Goal: Task Accomplishment & Management: Use online tool/utility

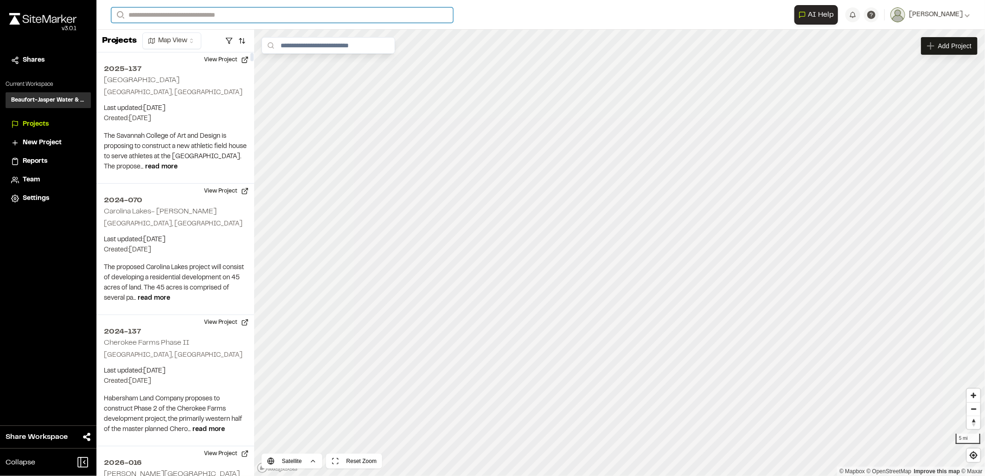
click at [175, 17] on input "Search" at bounding box center [282, 14] width 342 height 15
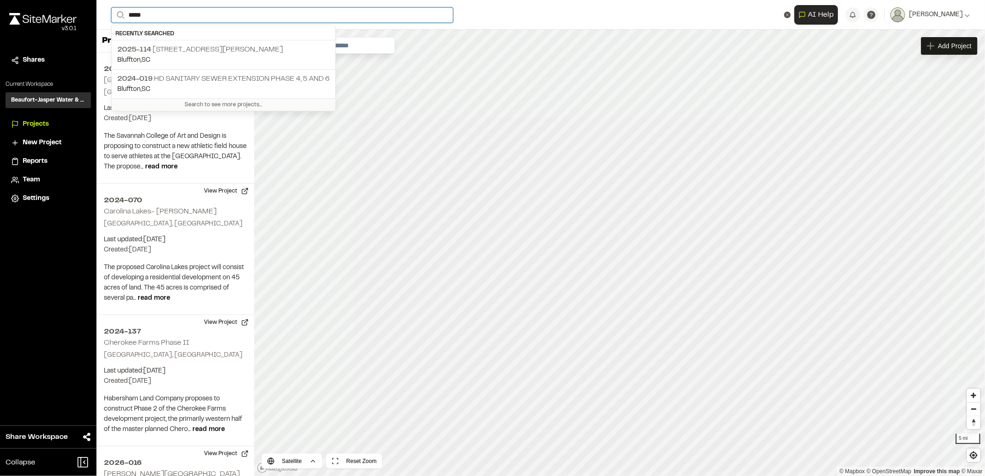
type input "******"
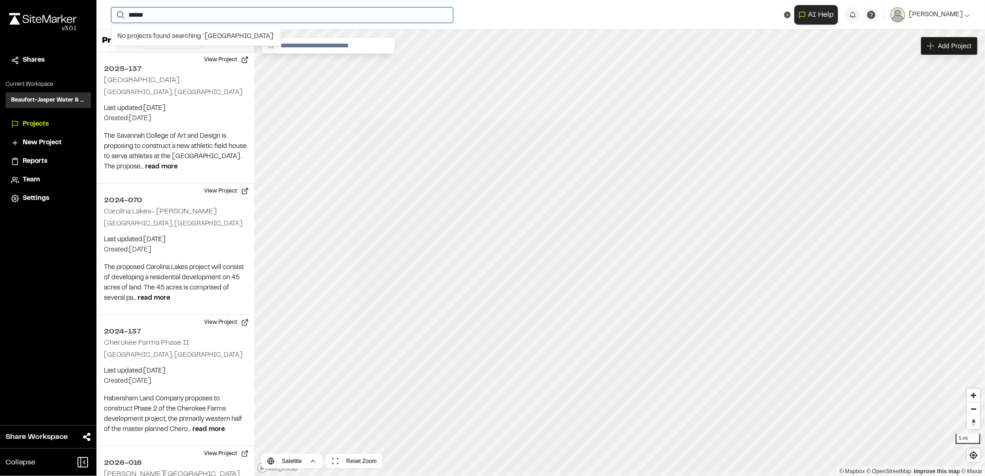
drag, startPoint x: 176, startPoint y: 19, endPoint x: 111, endPoint y: 19, distance: 64.9
click at [112, 18] on form "Search ******" at bounding box center [452, 14] width 683 height 15
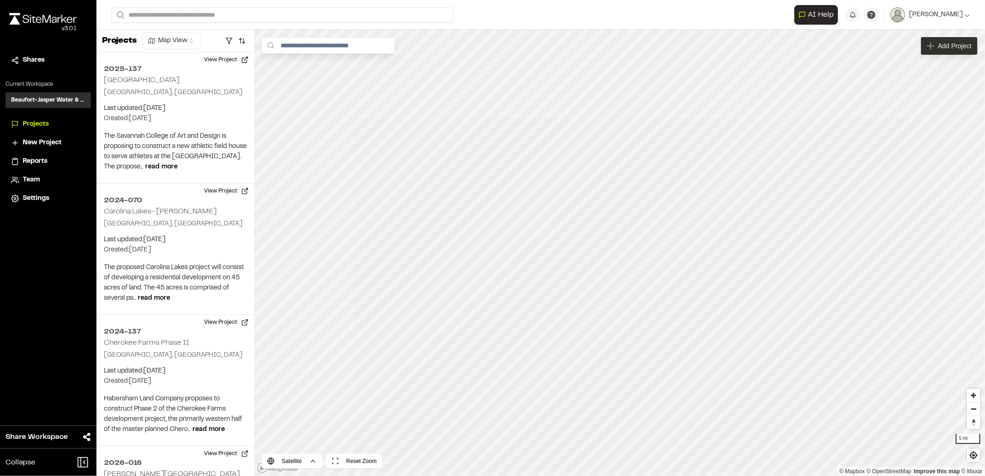
click at [941, 47] on span "Add Project" at bounding box center [954, 45] width 33 height 9
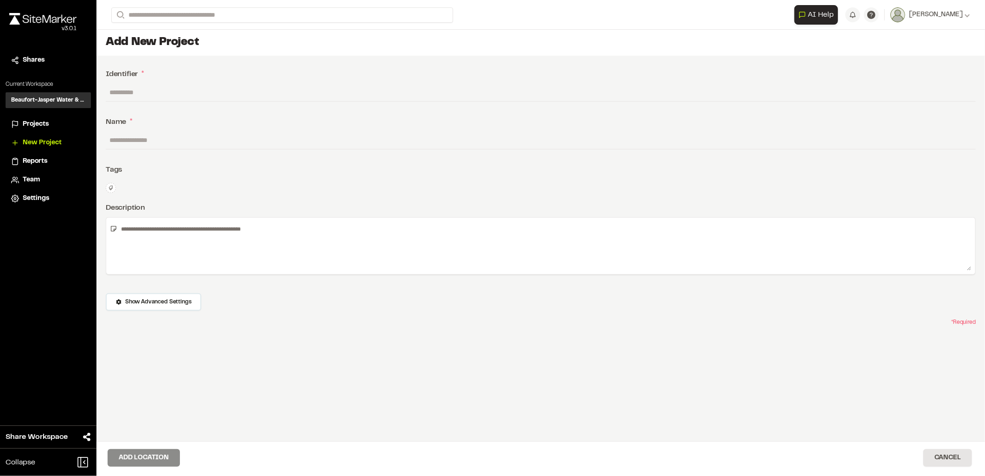
click at [138, 93] on input "text" at bounding box center [541, 92] width 870 height 18
paste input "********"
type input "********"
click at [138, 136] on input "text" at bounding box center [541, 140] width 870 height 18
paste input "**********"
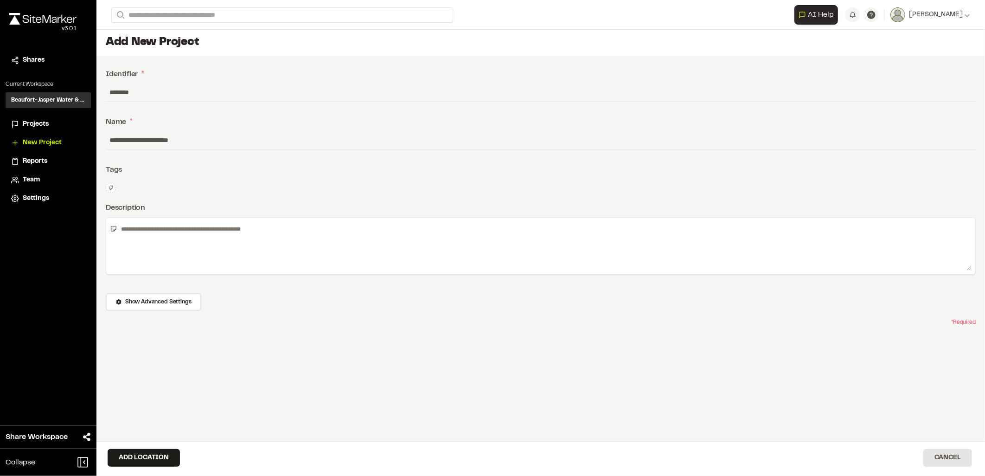
type input "**********"
click at [113, 188] on icon at bounding box center [111, 188] width 6 height 6
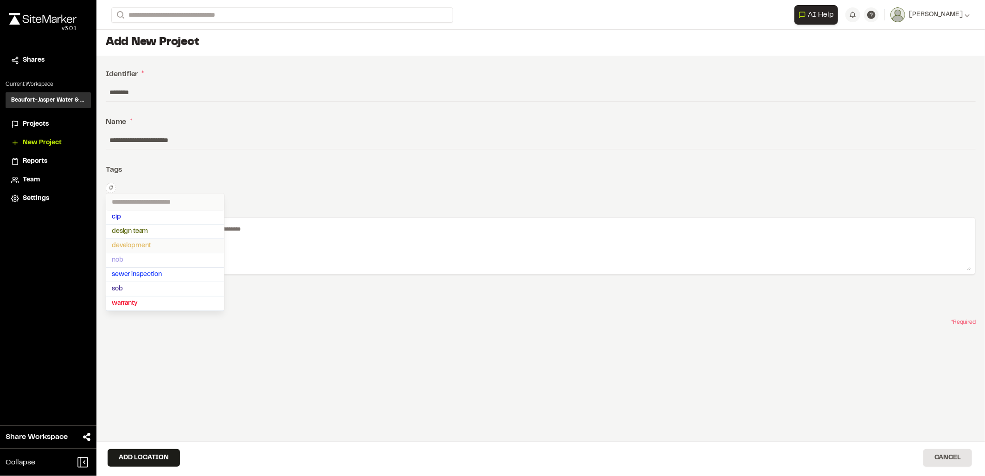
click at [137, 244] on span "development" at bounding box center [165, 246] width 107 height 10
click at [129, 266] on span "nob" at bounding box center [165, 265] width 107 height 10
click at [312, 241] on div at bounding box center [492, 238] width 985 height 476
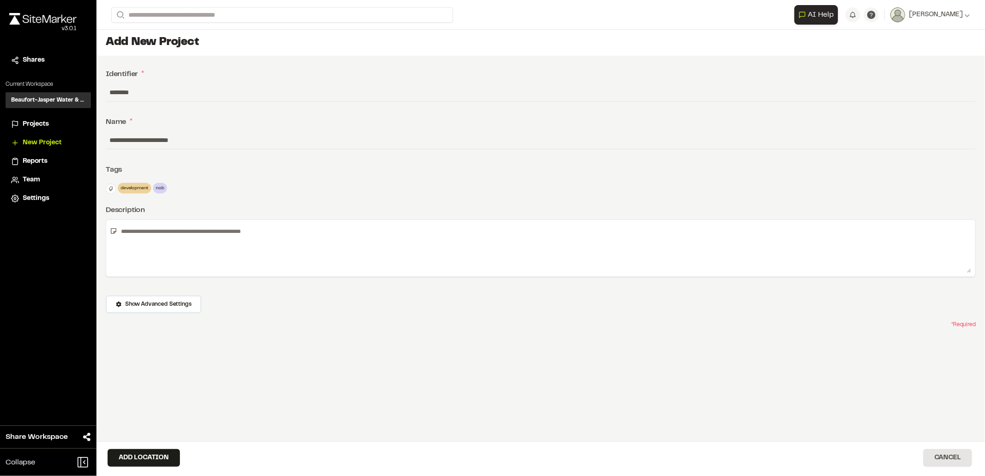
click at [247, 235] on textarea at bounding box center [544, 248] width 854 height 49
click at [163, 233] on textarea at bounding box center [544, 248] width 854 height 49
click at [176, 243] on textarea at bounding box center [544, 248] width 854 height 49
paste textarea "**********"
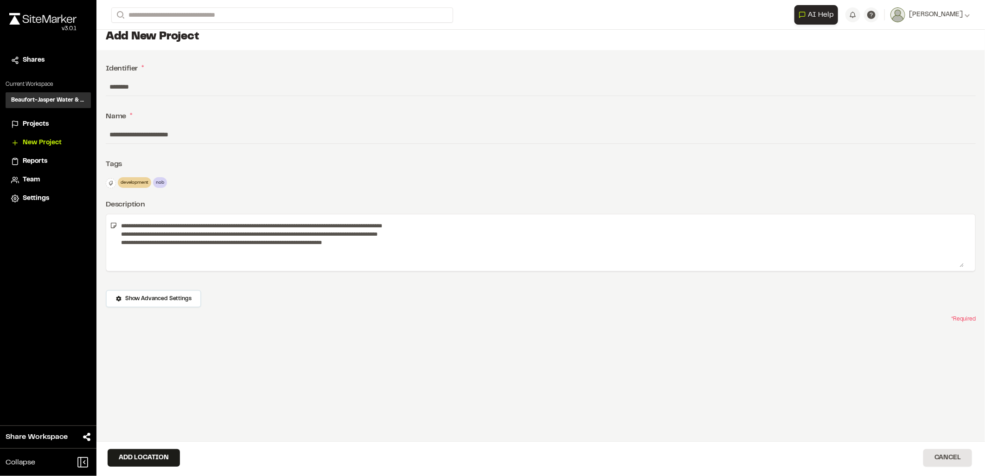
scroll to position [7, 0]
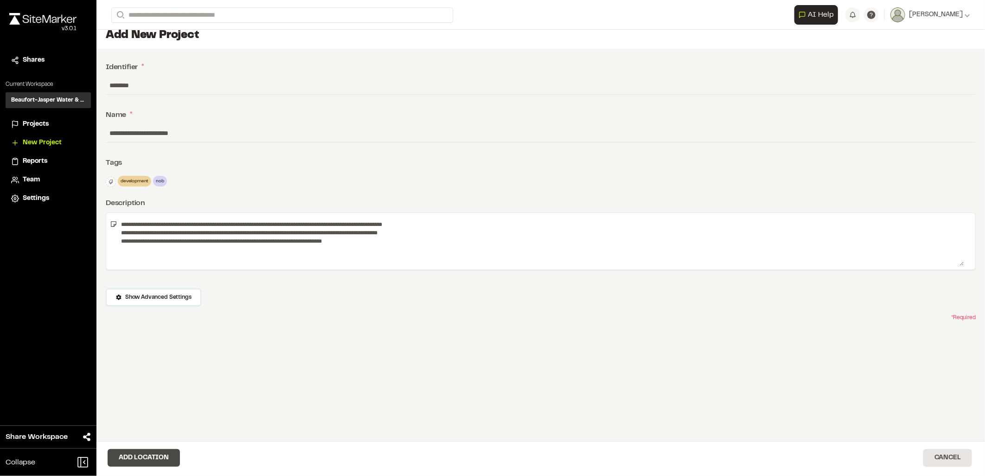
type textarea "**********"
click at [154, 452] on button "Add Location" at bounding box center [144, 458] width 72 height 18
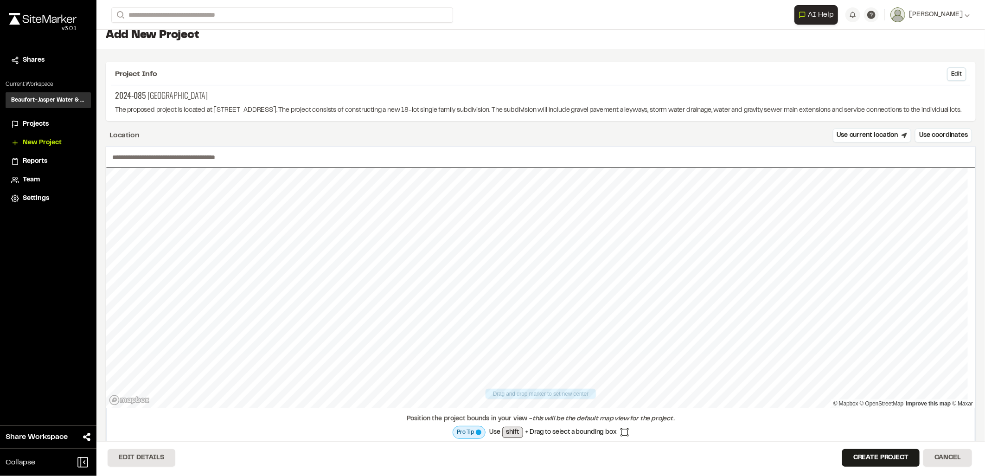
click at [183, 138] on div "Location Use current location Use coordinates" at bounding box center [541, 135] width 870 height 14
click at [158, 156] on input "text" at bounding box center [540, 157] width 869 height 21
type input "**********"
click at [877, 465] on button "Create Project" at bounding box center [880, 458] width 77 height 18
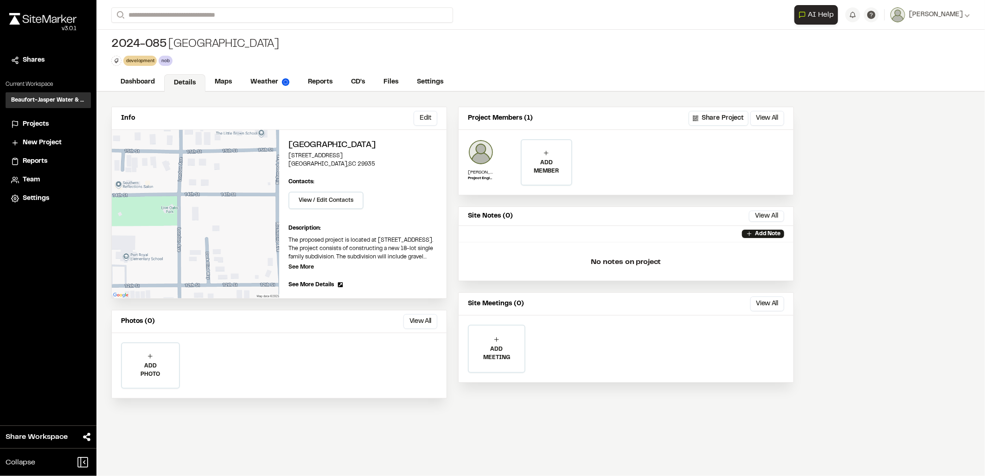
click at [563, 159] on p "ADD MEMBER" at bounding box center [546, 167] width 49 height 17
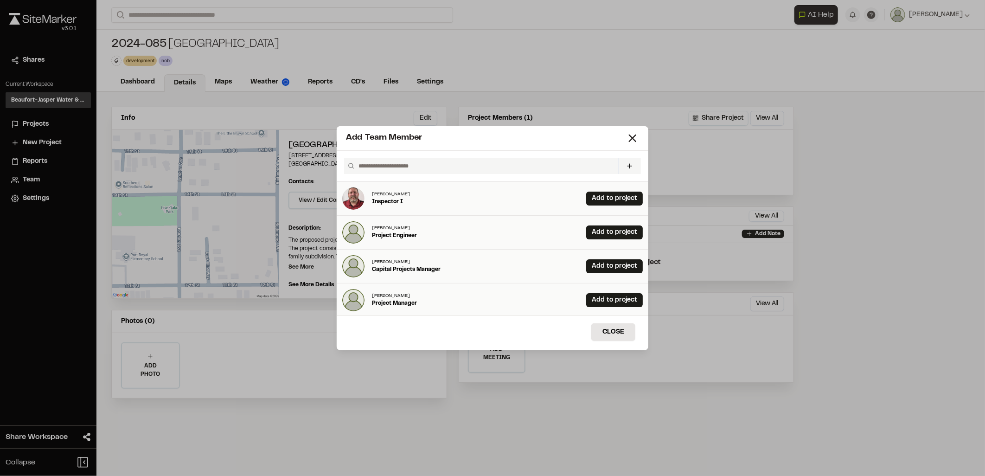
click at [397, 175] on div "Invite New Team Member * Required Name Email * Password Password Info Password …" at bounding box center [493, 166] width 312 height 31
click at [392, 171] on input "text" at bounding box center [484, 166] width 259 height 16
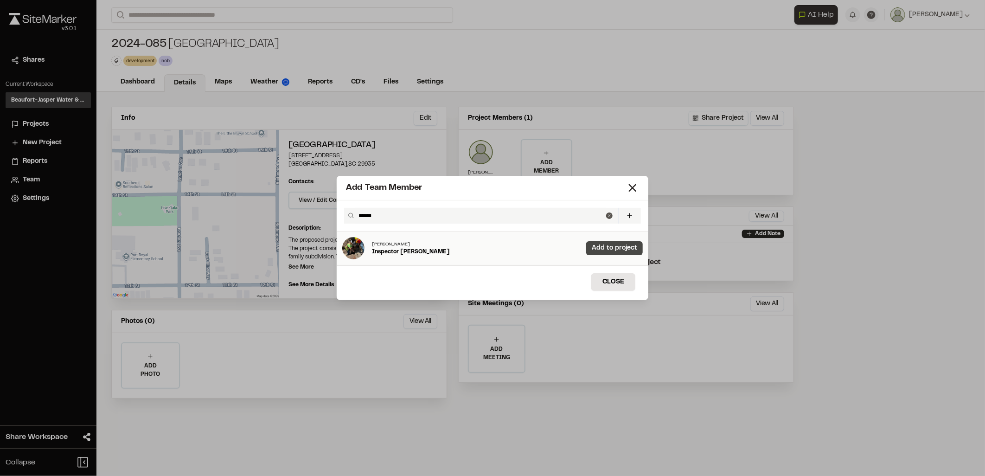
click at [591, 252] on link "Add to project" at bounding box center [614, 248] width 57 height 14
click at [438, 211] on input "******" at bounding box center [480, 216] width 251 height 16
type input "*"
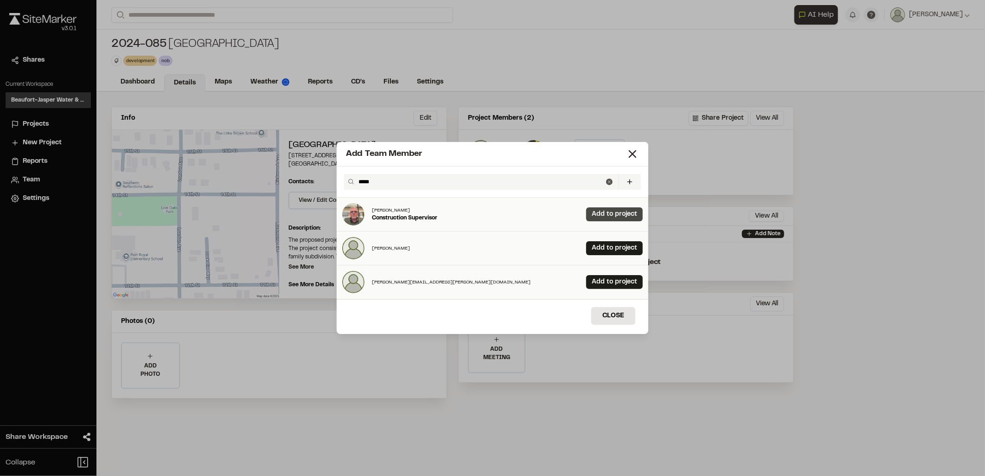
type input "*****"
click at [596, 219] on link "Add to project" at bounding box center [614, 214] width 57 height 14
drag, startPoint x: 427, startPoint y: 186, endPoint x: 283, endPoint y: 186, distance: 143.3
click at [289, 186] on div "Add Team Member ***** Invite New Team Member * Required Name Email * Password P…" at bounding box center [492, 238] width 985 height 476
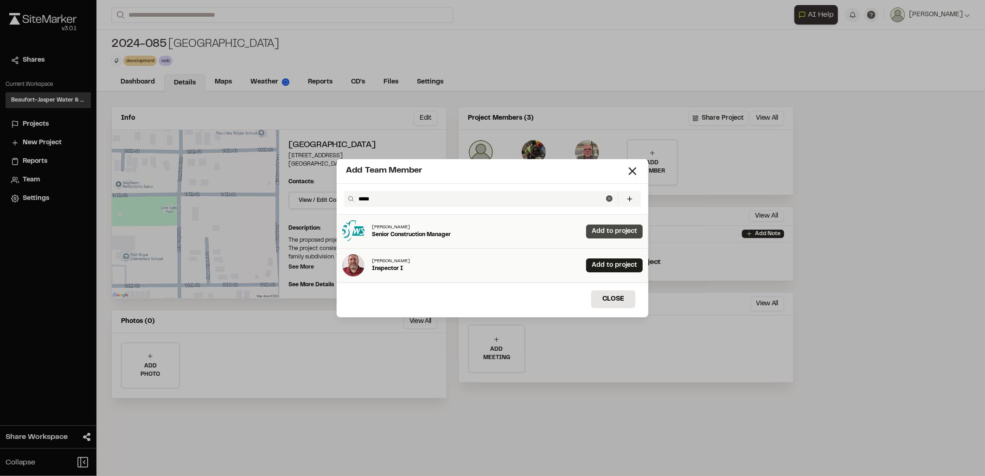
type input "*****"
click at [618, 231] on link "Add to project" at bounding box center [614, 231] width 57 height 14
click at [611, 296] on button "Close" at bounding box center [613, 299] width 44 height 18
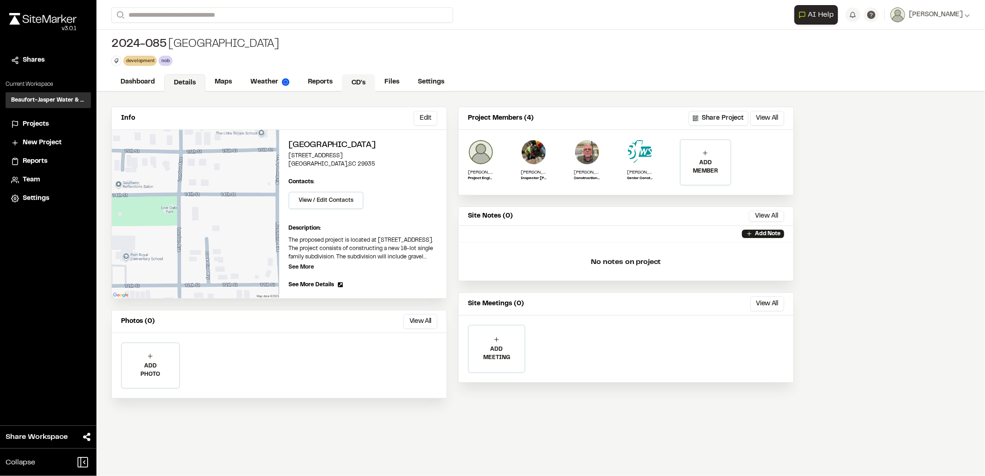
click at [348, 78] on link "CD's" at bounding box center [358, 83] width 33 height 18
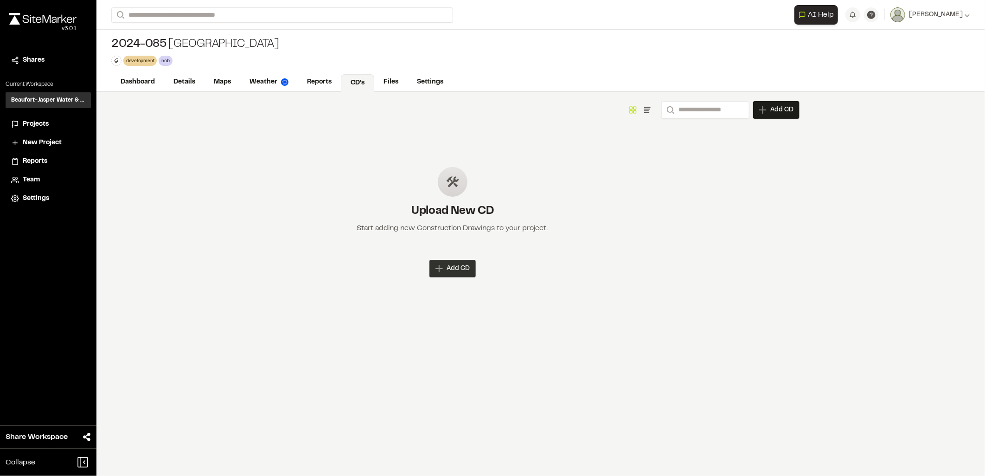
click at [449, 269] on span "Add CD" at bounding box center [458, 268] width 23 height 9
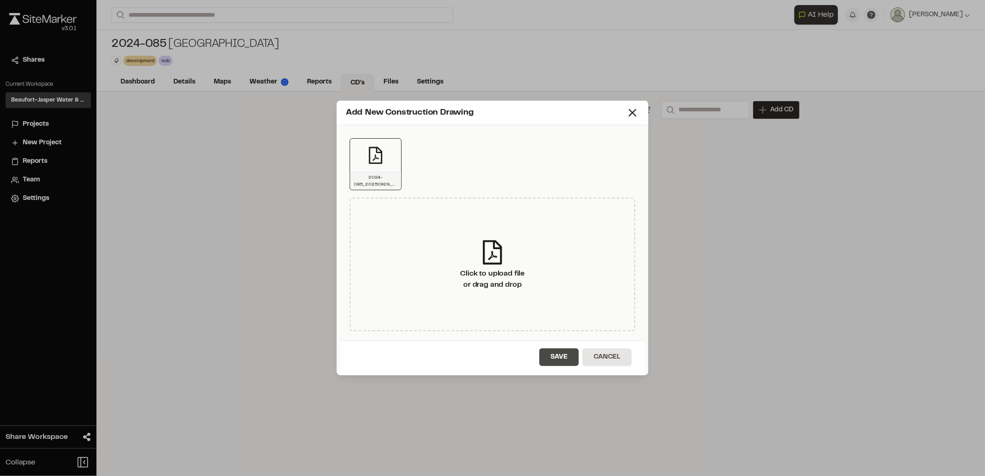
click at [557, 354] on button "Save" at bounding box center [558, 357] width 39 height 18
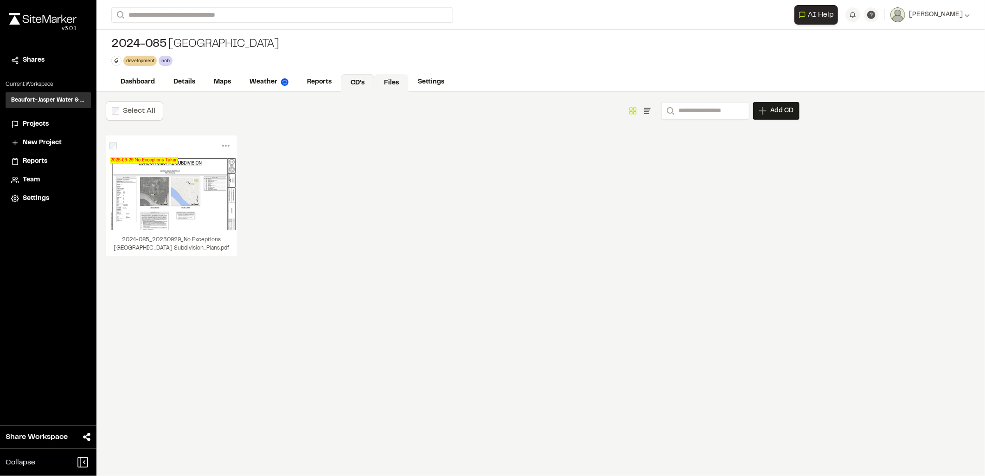
click at [377, 86] on link "Files" at bounding box center [391, 83] width 34 height 18
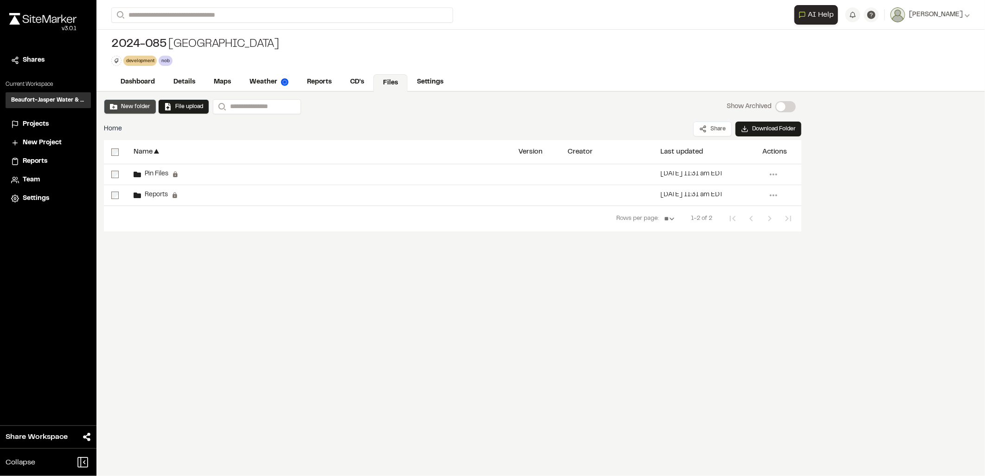
click at [112, 99] on button "New folder" at bounding box center [130, 106] width 52 height 15
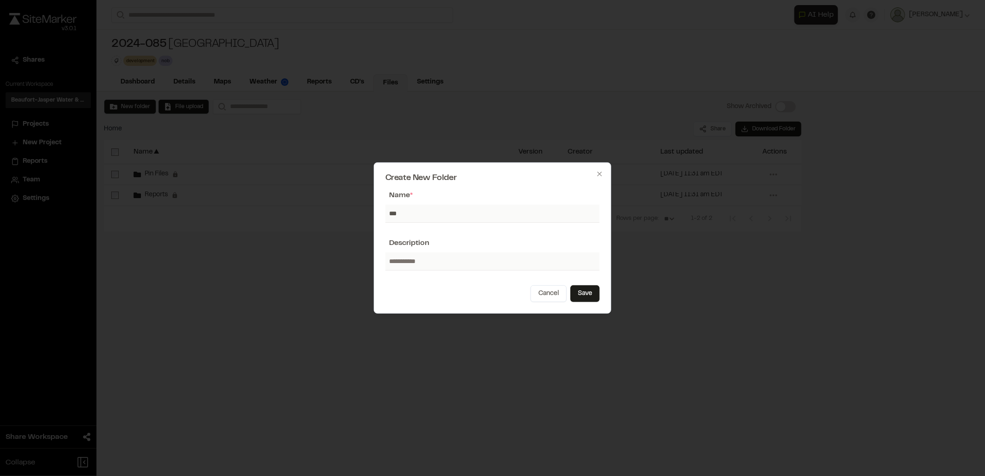
type input "**********"
click at [579, 293] on button "Save" at bounding box center [584, 293] width 29 height 17
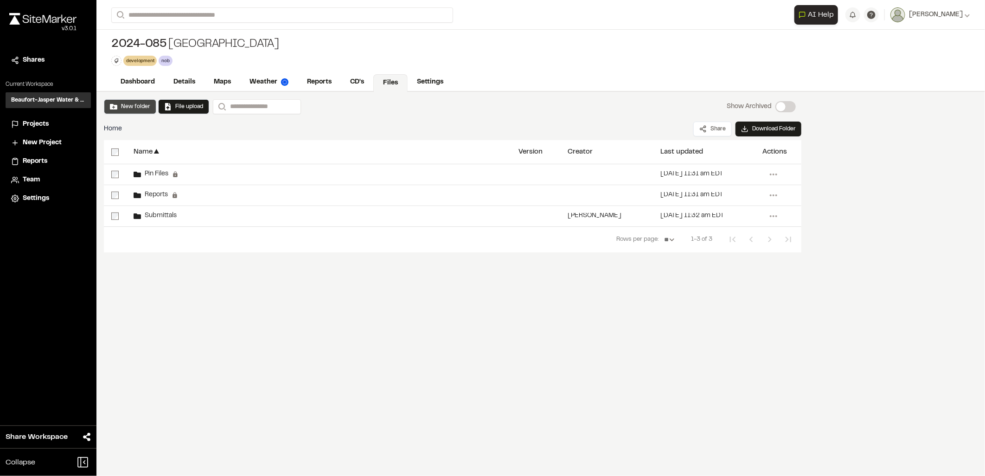
click at [135, 106] on button "New folder" at bounding box center [130, 106] width 40 height 8
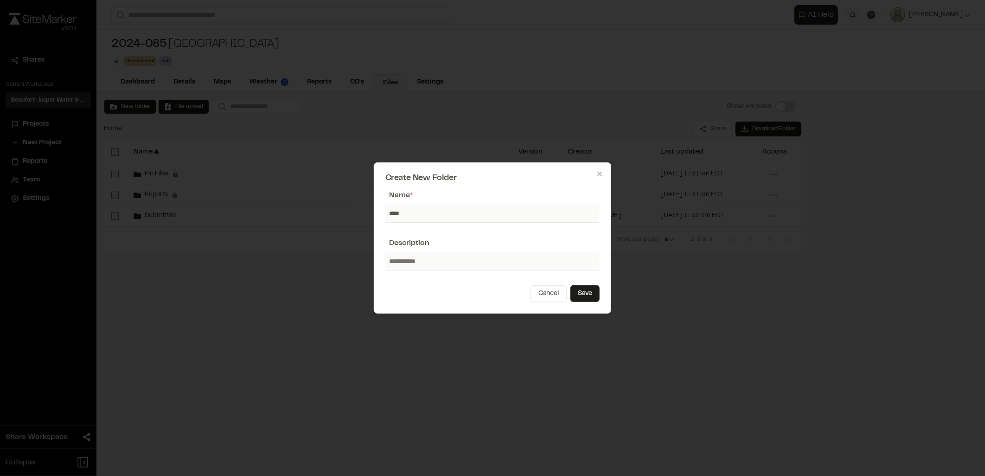
type input "**********"
click at [599, 297] on button "Save" at bounding box center [584, 293] width 29 height 17
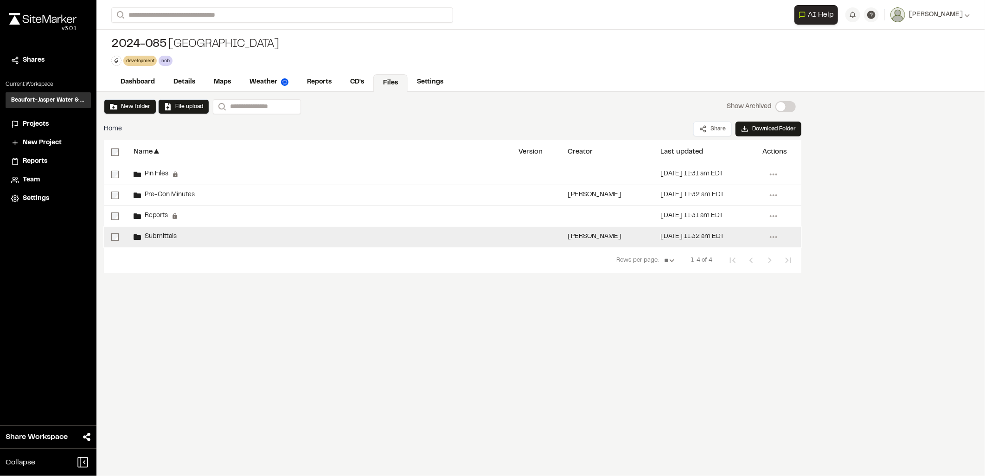
click at [274, 244] on div "Submittals" at bounding box center [318, 237] width 385 height 20
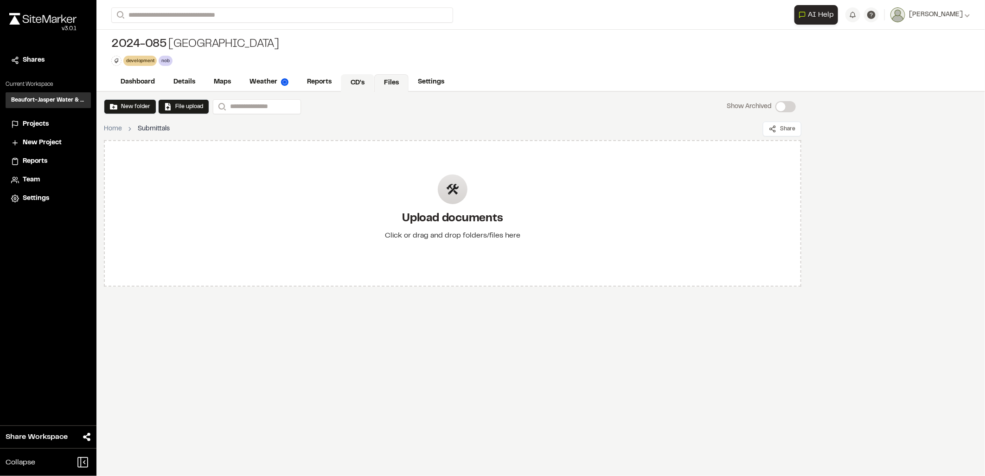
click at [370, 78] on link "CD's" at bounding box center [357, 83] width 33 height 18
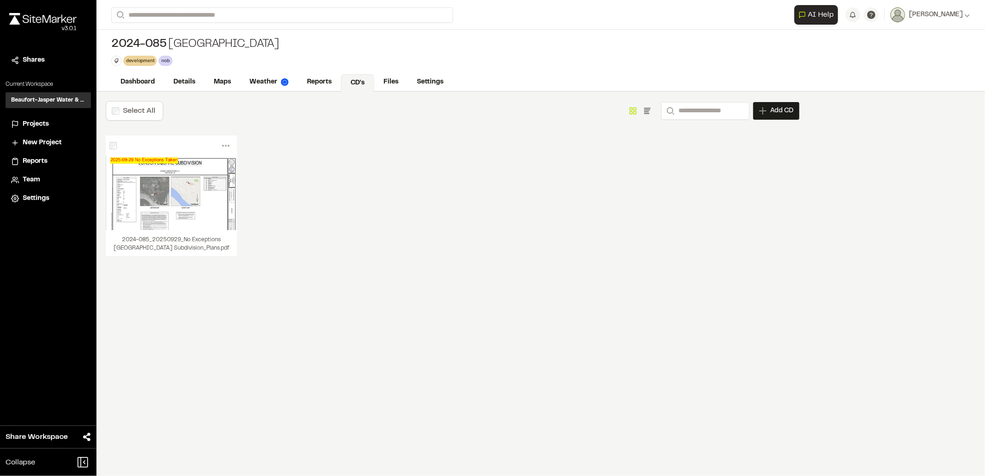
click at [398, 73] on div "Dashboard Details Maps Weather Reports CD's Files Settings" at bounding box center [540, 82] width 889 height 19
click at [397, 75] on link "Files" at bounding box center [391, 83] width 34 height 18
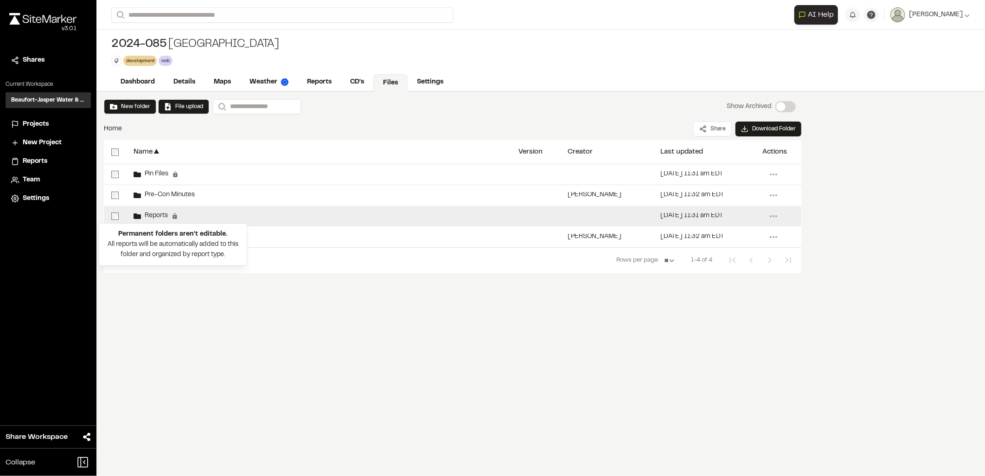
click at [168, 236] on strong "Permanent folders aren't editable." at bounding box center [173, 234] width 109 height 6
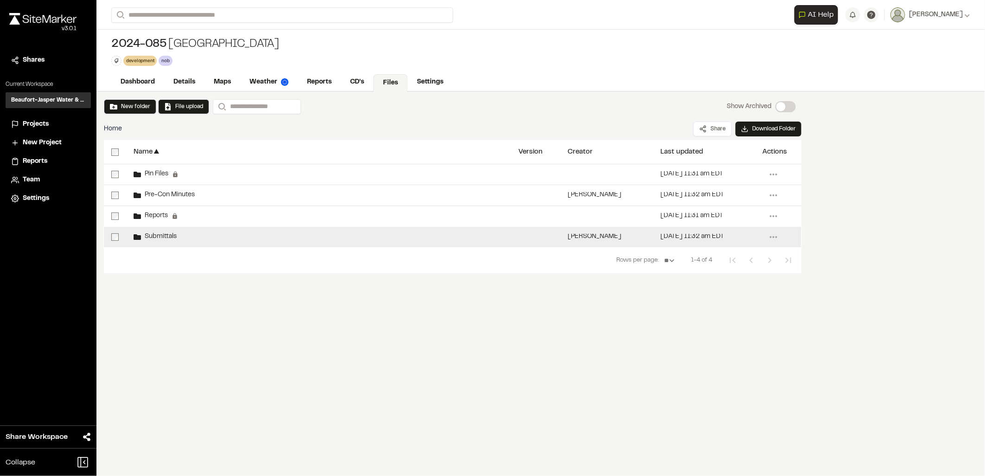
click at [258, 238] on div "Submittals" at bounding box center [318, 237] width 385 height 20
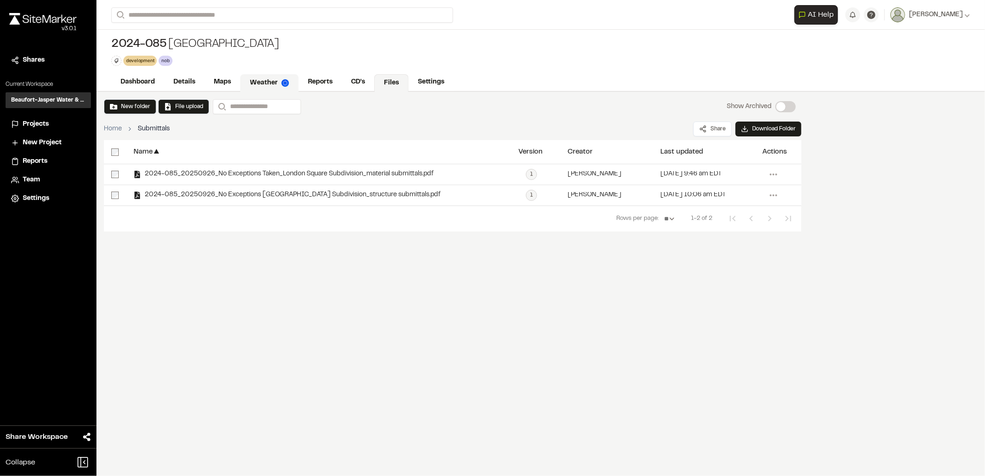
click at [257, 81] on link "Weather" at bounding box center [269, 83] width 58 height 18
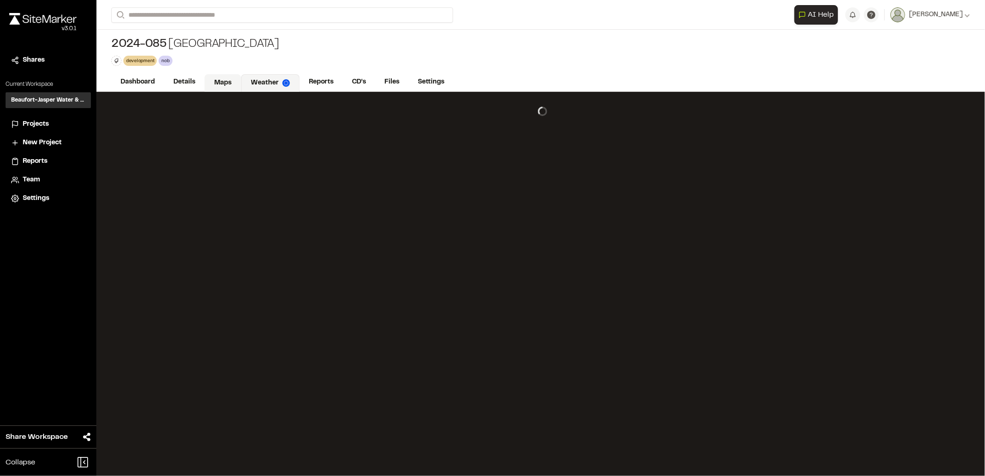
click at [209, 84] on link "Maps" at bounding box center [223, 83] width 37 height 18
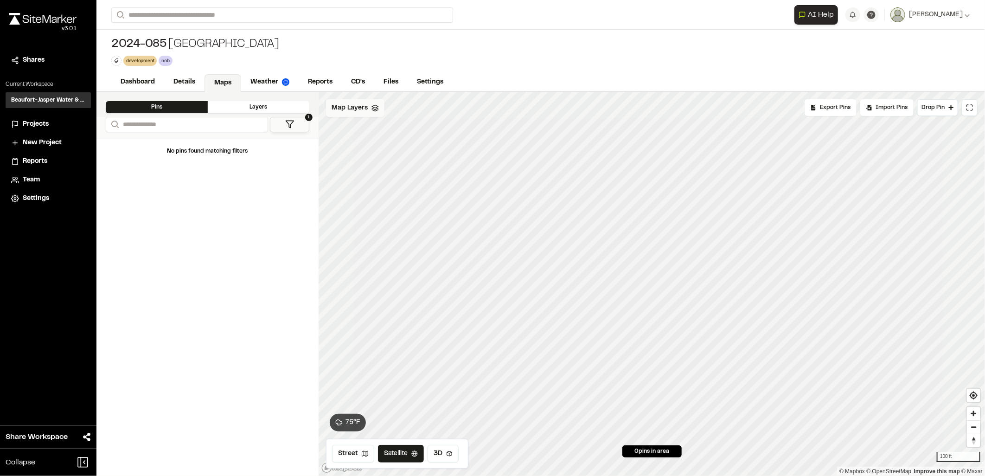
click at [352, 109] on span "Map Layers" at bounding box center [350, 108] width 36 height 10
click at [383, 109] on html "Close sidebar v 3.0.1 Shares Current Workspace Beaufort-Jasper Water & Sewer Au…" at bounding box center [492, 238] width 985 height 476
click at [366, 131] on link "Add Layer" at bounding box center [361, 128] width 70 height 16
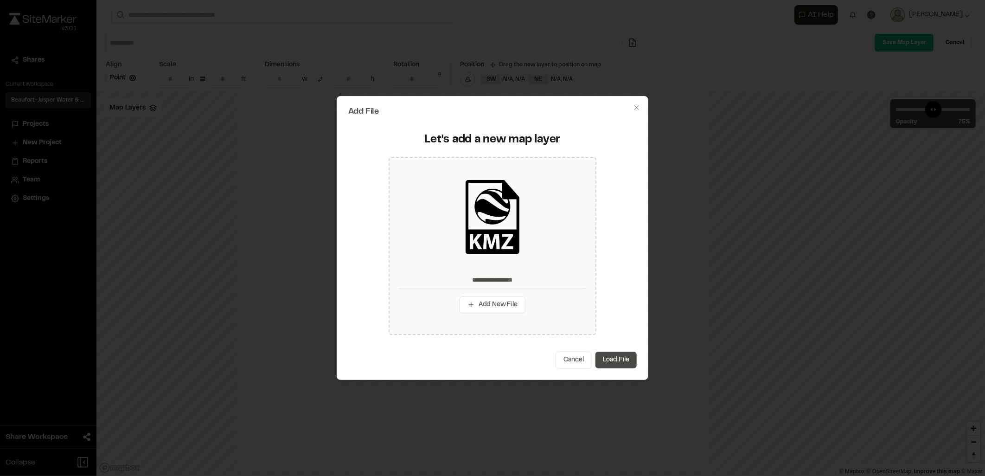
click at [628, 356] on button "Load File" at bounding box center [615, 360] width 41 height 17
type input "**********"
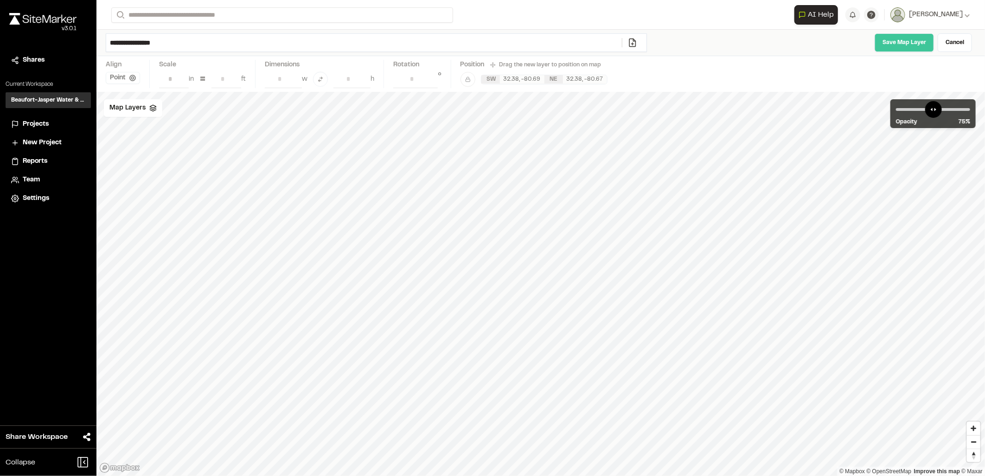
click at [895, 40] on link "Save Map Layer" at bounding box center [904, 42] width 59 height 19
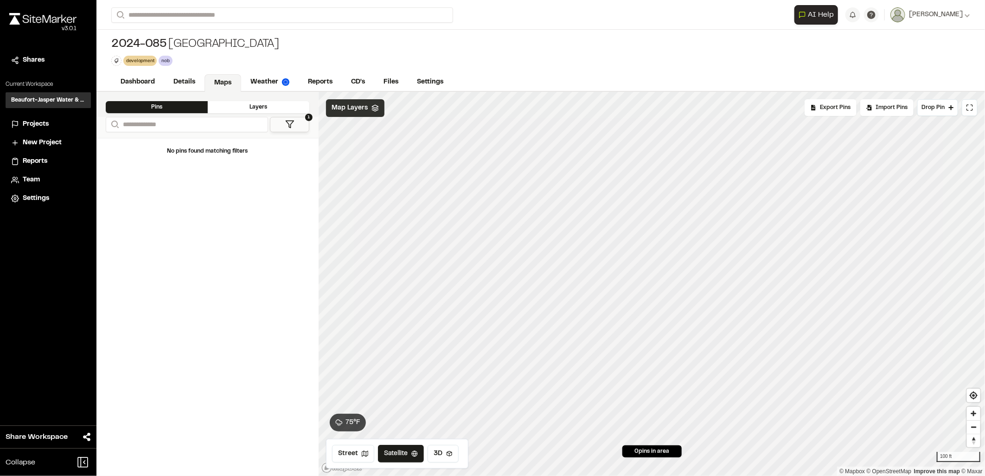
click at [362, 112] on span "Map Layers" at bounding box center [350, 108] width 36 height 10
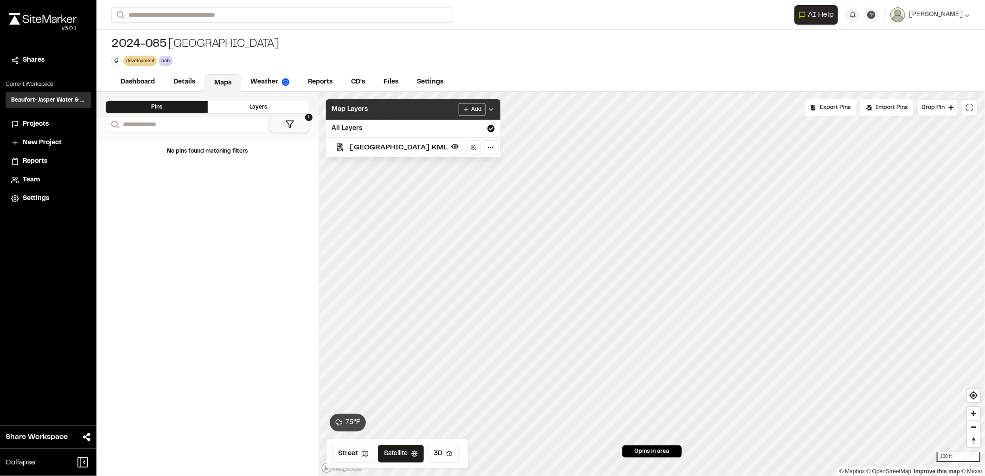
click at [444, 99] on div "Map Layers Add" at bounding box center [413, 109] width 174 height 20
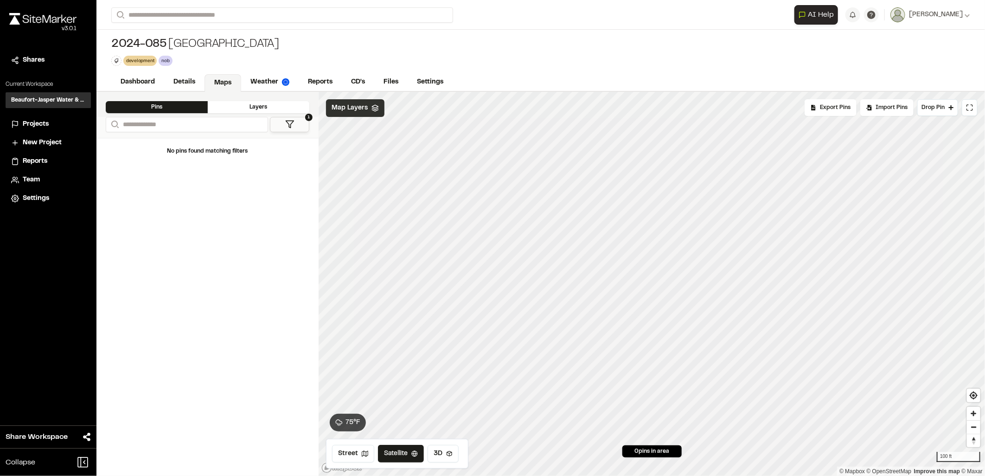
click at [352, 114] on div "Map Layers" at bounding box center [355, 108] width 58 height 18
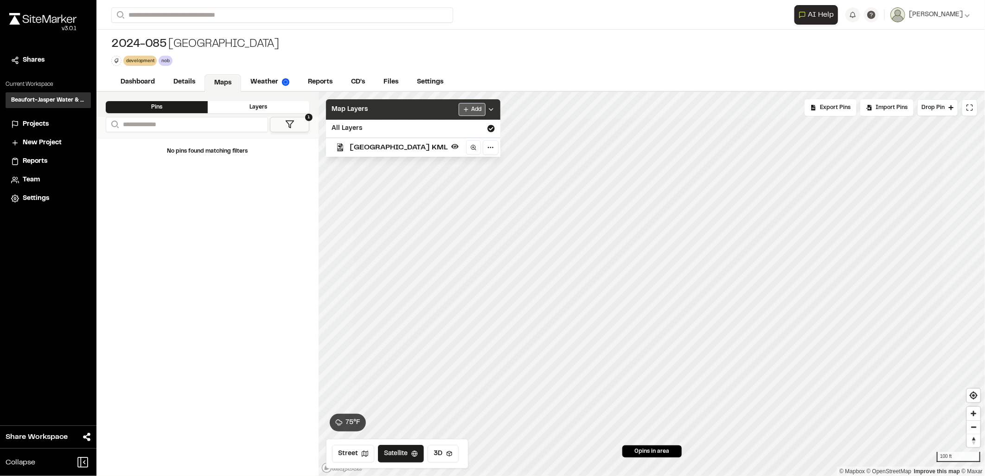
click at [448, 109] on html "Close sidebar v 3.0.1 Shares Current Workspace Beaufort-Jasper Water & Sewer Au…" at bounding box center [492, 238] width 985 height 476
click at [429, 122] on link "Add Layer" at bounding box center [422, 128] width 70 height 16
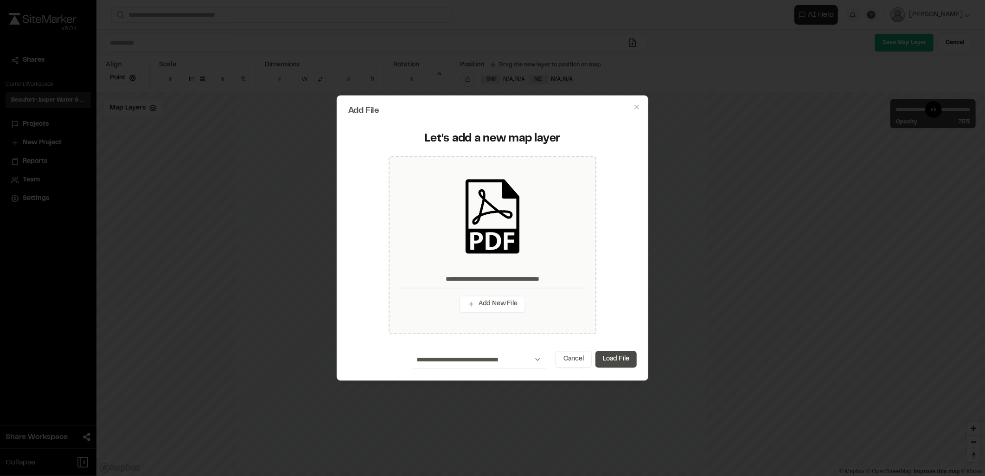
click at [606, 367] on button "Load File" at bounding box center [615, 359] width 41 height 17
type input "**********"
type input "****"
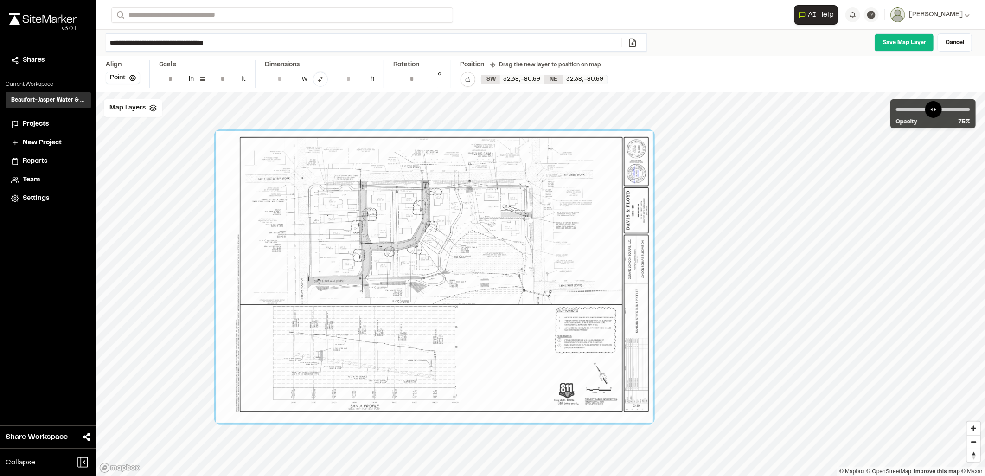
drag, startPoint x: 558, startPoint y: 288, endPoint x: 451, endPoint y: 280, distance: 107.5
click at [451, 280] on div at bounding box center [434, 276] width 437 height 291
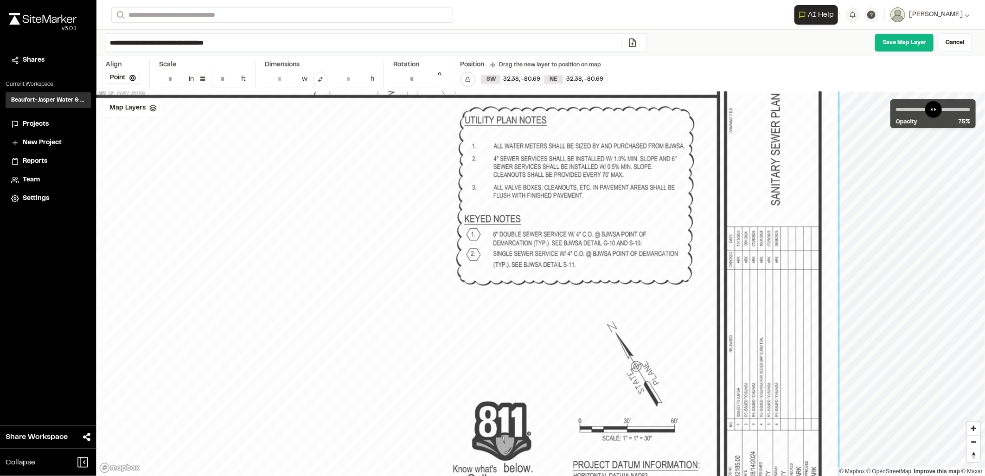
click at [219, 74] on input "**" at bounding box center [226, 79] width 30 height 18
click at [220, 76] on input "**" at bounding box center [226, 79] width 30 height 18
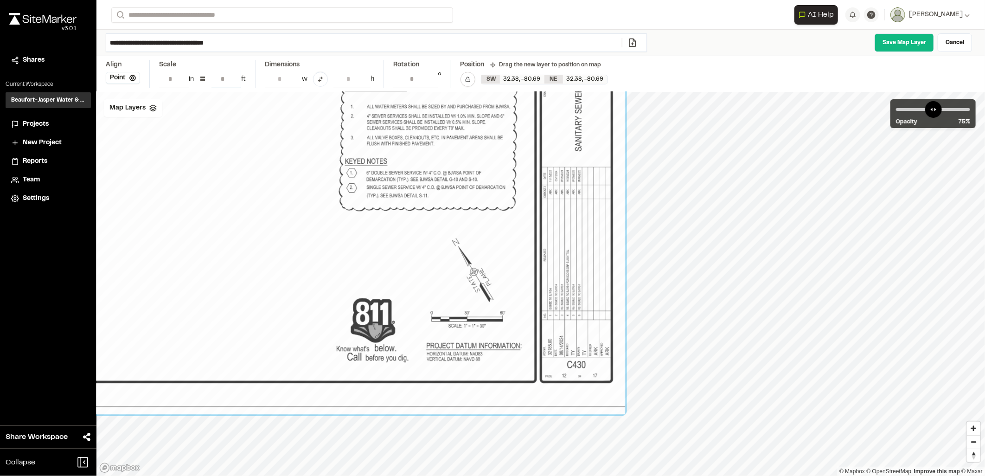
type input "**"
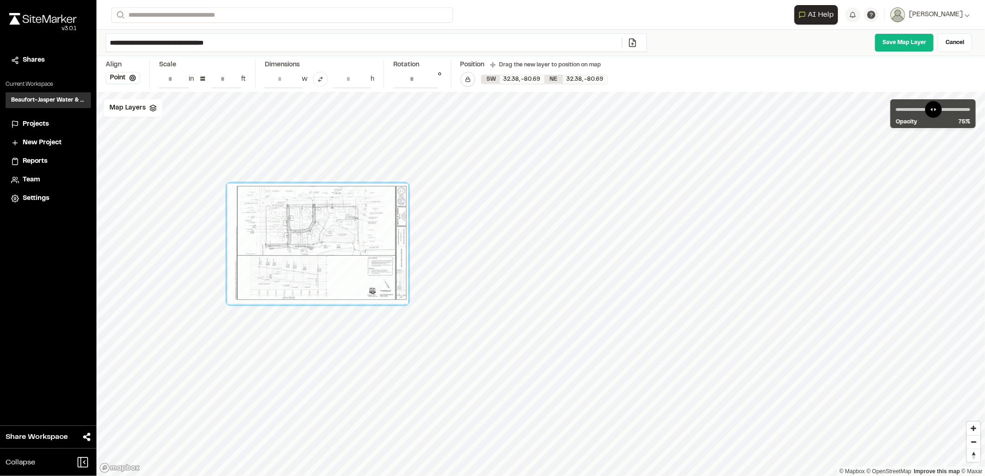
click at [314, 213] on div at bounding box center [317, 244] width 181 height 121
click at [125, 107] on span "Map Layers" at bounding box center [127, 108] width 36 height 10
click at [146, 152] on span "[GEOGRAPHIC_DATA] KML" at bounding box center [177, 147] width 98 height 11
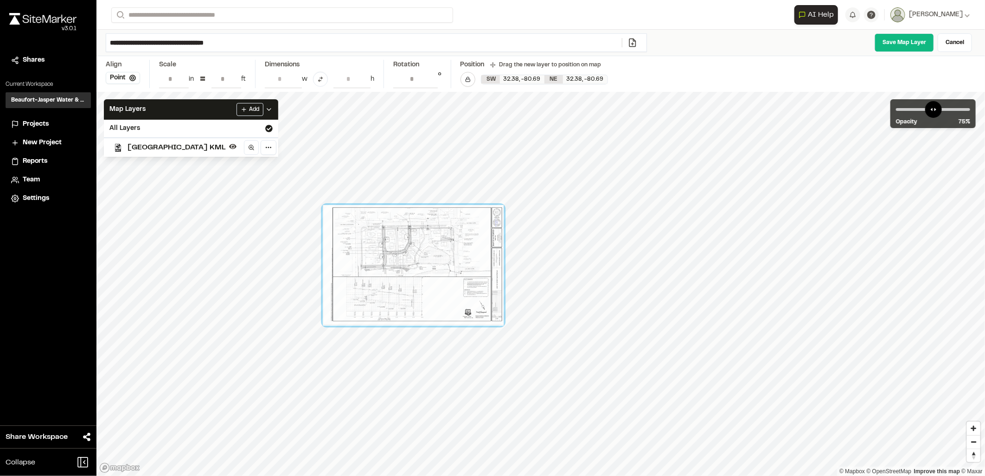
drag, startPoint x: 378, startPoint y: 230, endPoint x: 349, endPoint y: 230, distance: 28.8
click at [349, 230] on div at bounding box center [413, 265] width 181 height 121
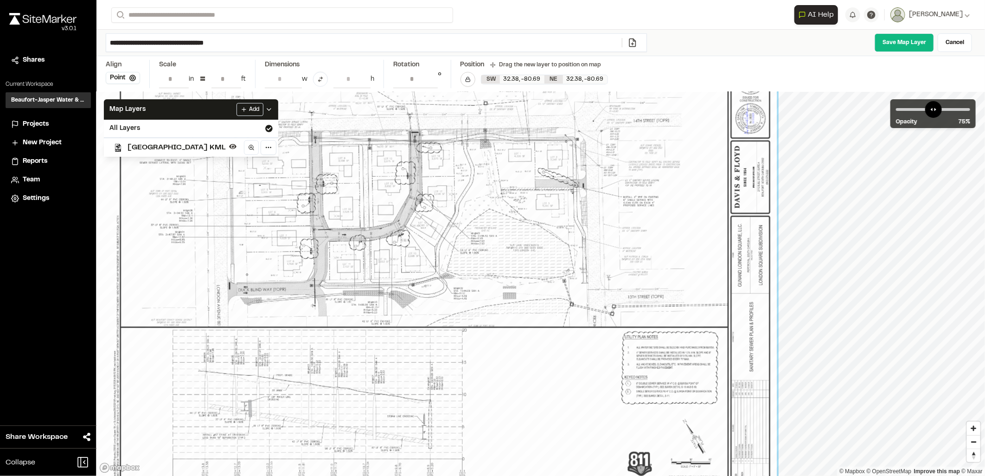
drag, startPoint x: 493, startPoint y: 280, endPoint x: 509, endPoint y: 302, distance: 26.9
click at [509, 302] on div at bounding box center [429, 282] width 695 height 463
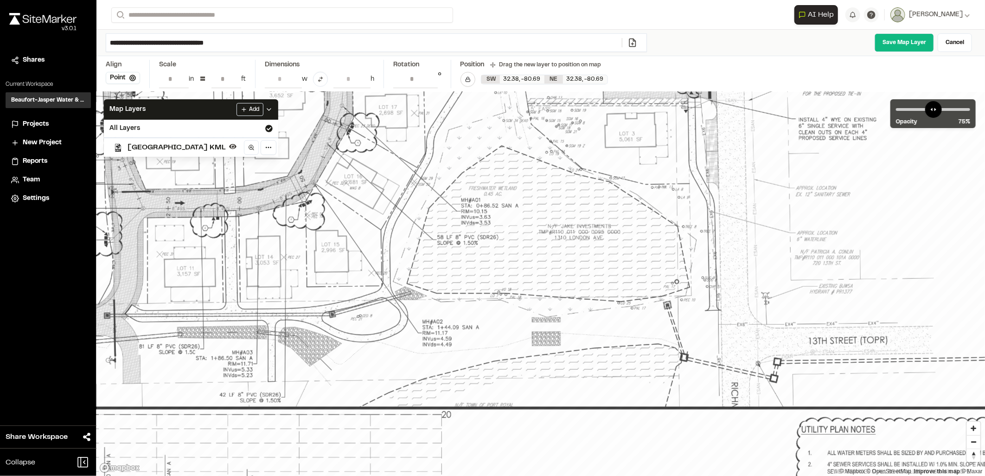
click at [552, 221] on div at bounding box center [369, 310] width 1540 height 1027
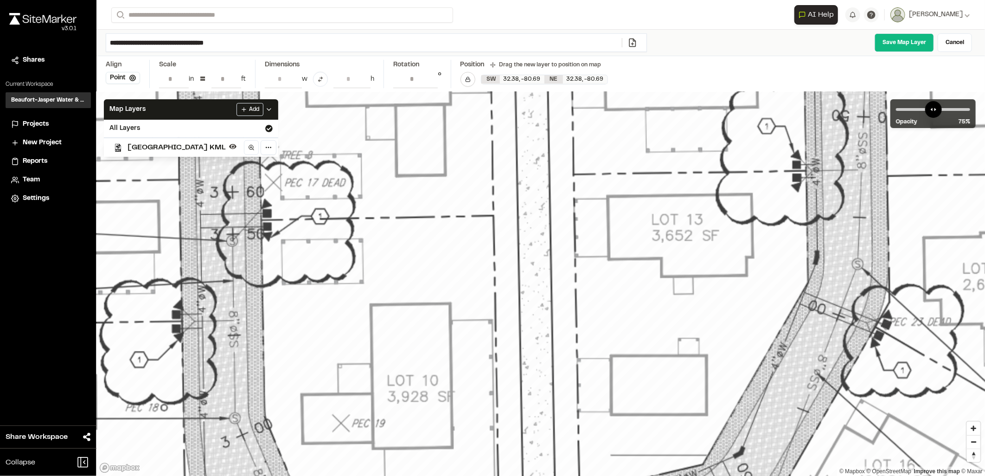
drag, startPoint x: 405, startPoint y: 251, endPoint x: 407, endPoint y: 246, distance: 5.4
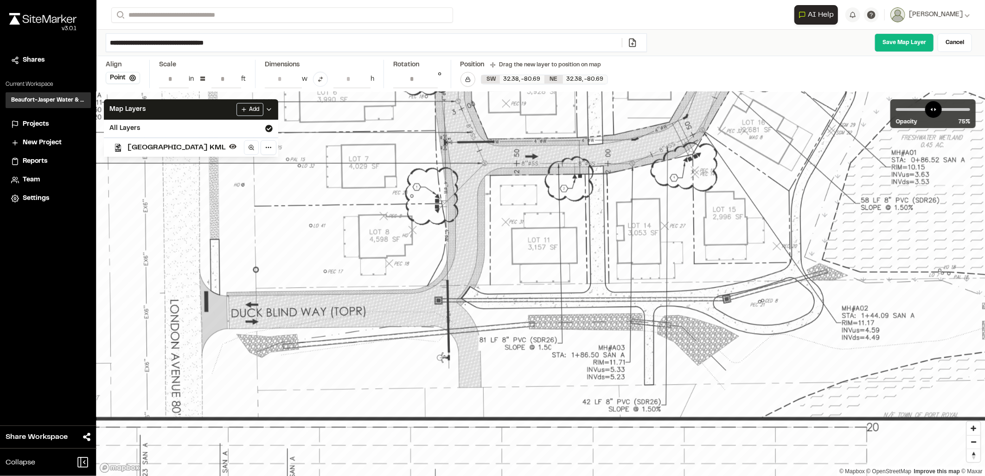
click at [449, 334] on div at bounding box center [774, 293] width 1971 height 1314
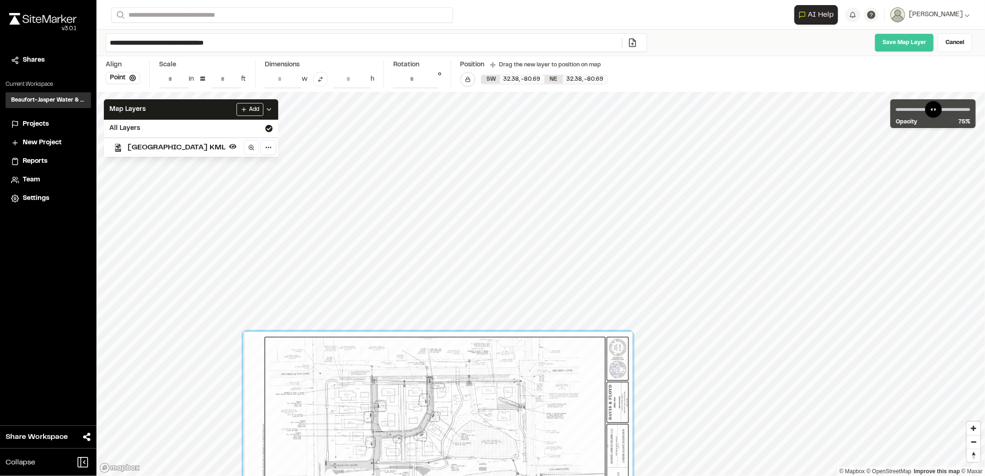
click at [901, 42] on link "Save Map Layer" at bounding box center [904, 42] width 59 height 19
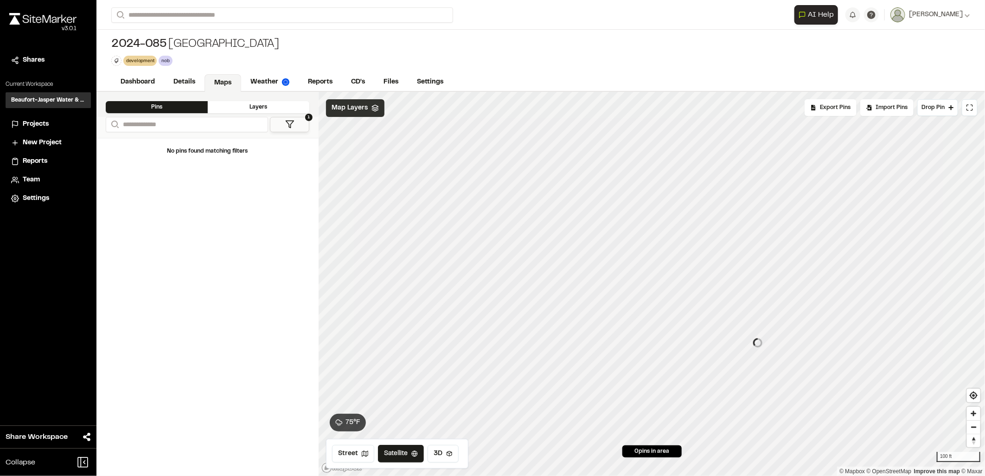
click at [356, 113] on span "Map Layers" at bounding box center [350, 108] width 36 height 10
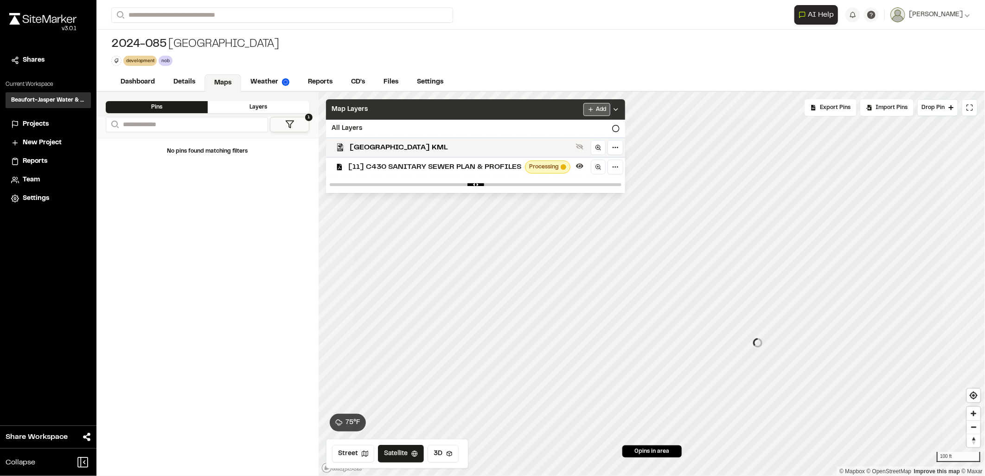
click at [594, 113] on html "Close sidebar v 3.0.1 Shares Current Workspace Beaufort-Jasper Water & Sewer Au…" at bounding box center [492, 238] width 985 height 476
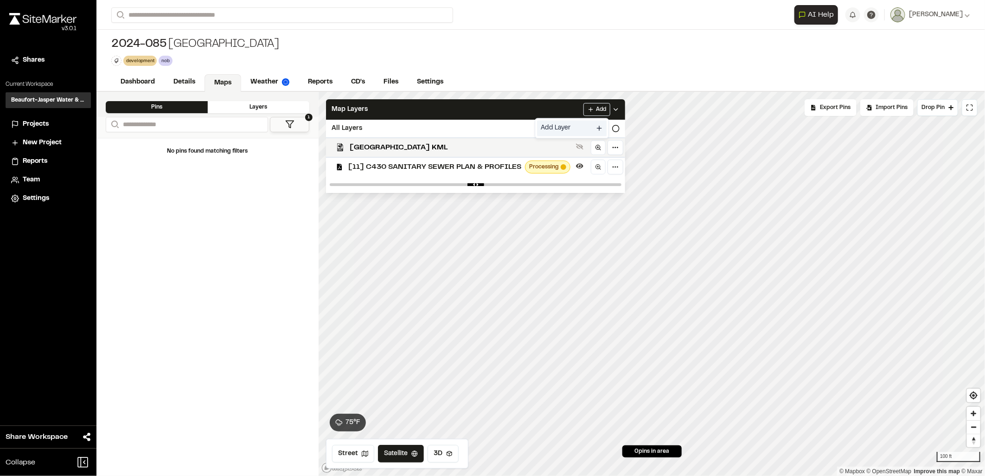
click at [572, 125] on link "Add Layer" at bounding box center [572, 128] width 70 height 16
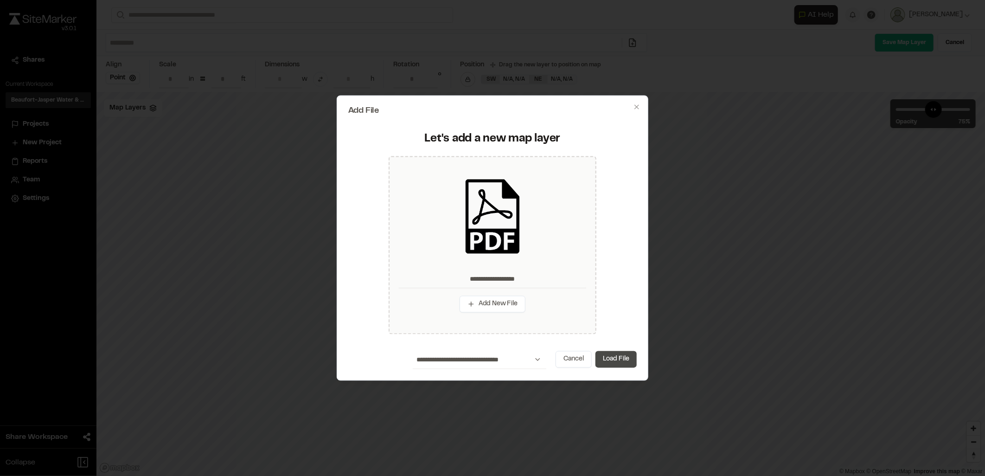
click at [628, 364] on button "Load File" at bounding box center [615, 359] width 41 height 17
type input "**********"
type input "****"
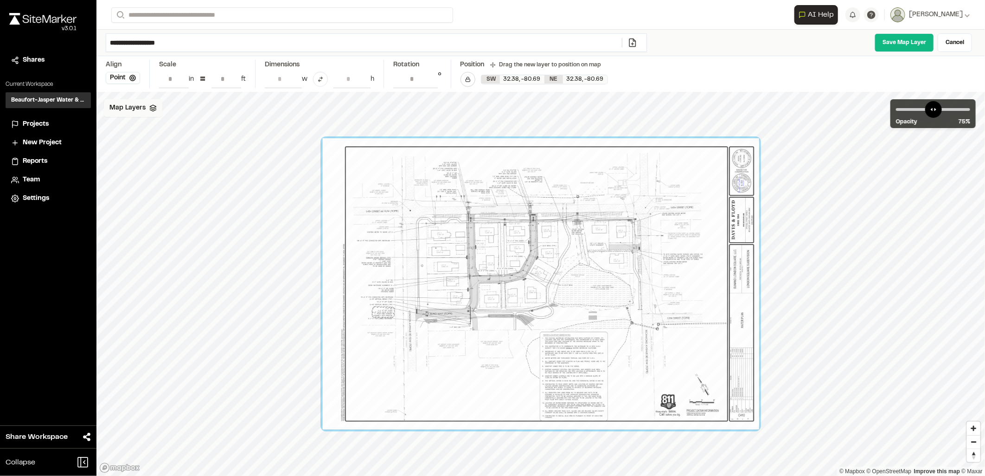
click at [132, 113] on div "Map Layers" at bounding box center [133, 108] width 58 height 18
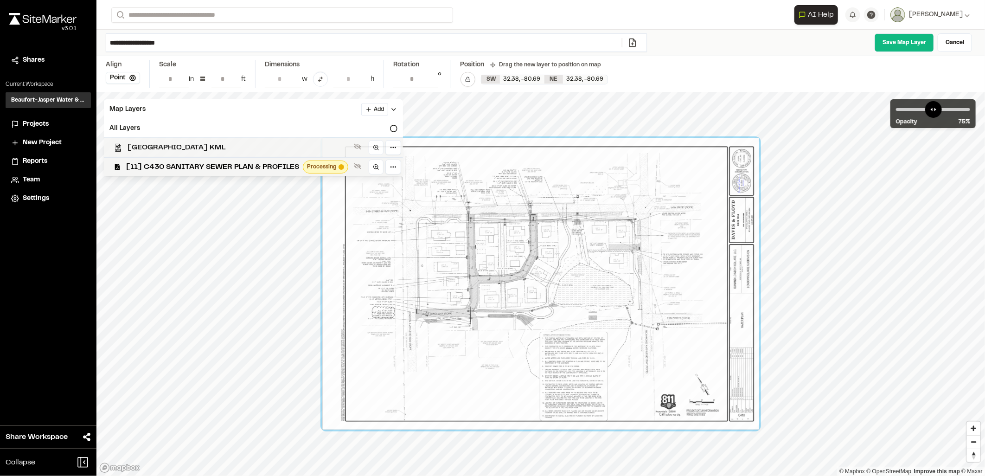
click at [160, 145] on span "[GEOGRAPHIC_DATA] KML" at bounding box center [239, 147] width 223 height 11
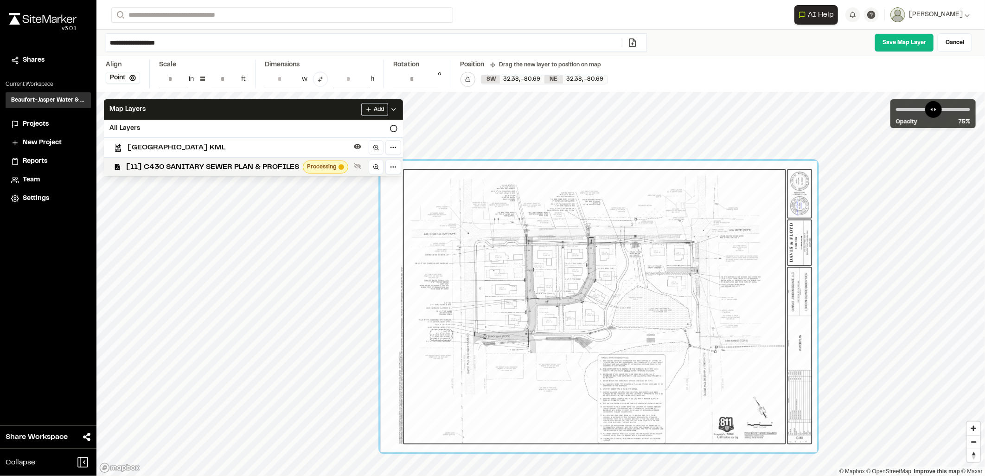
drag, startPoint x: 548, startPoint y: 322, endPoint x: 434, endPoint y: 247, distance: 137.0
click at [602, 343] on div at bounding box center [598, 306] width 437 height 291
click at [216, 75] on input "**" at bounding box center [226, 79] width 30 height 18
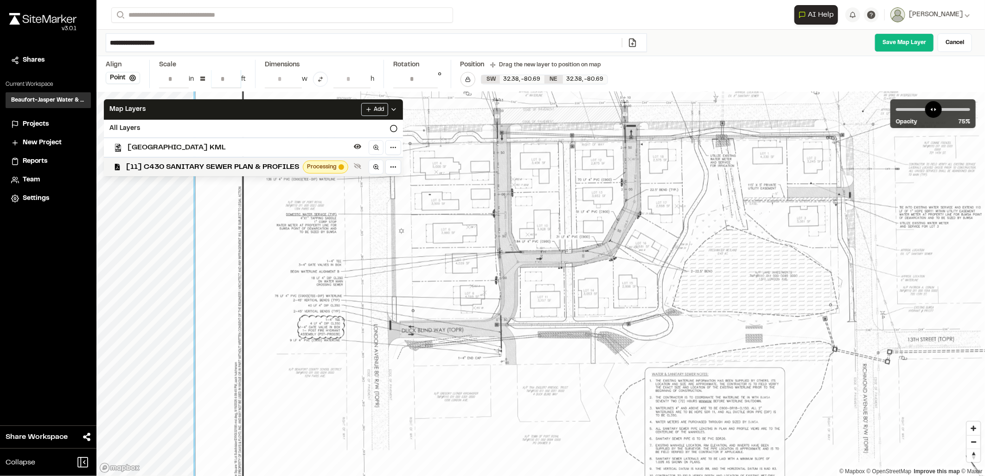
type input "**"
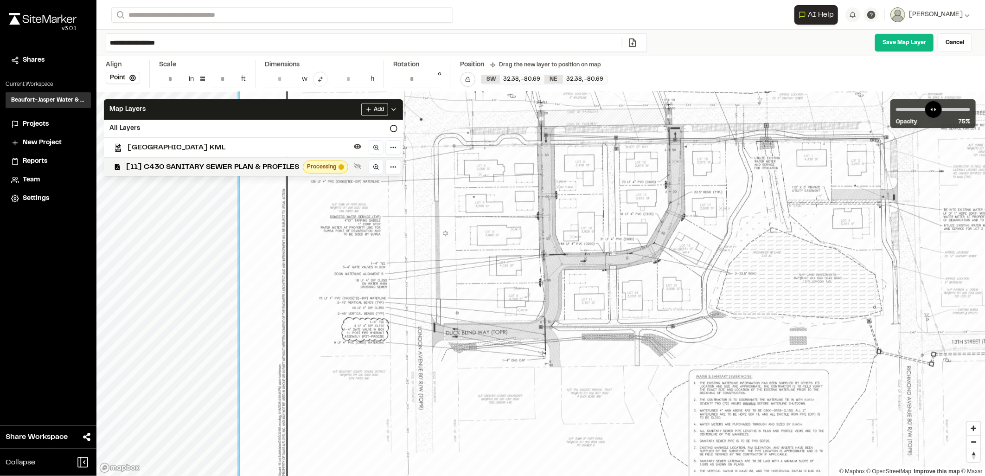
drag, startPoint x: 527, startPoint y: 262, endPoint x: 566, endPoint y: 265, distance: 39.5
click at [566, 265] on div at bounding box center [690, 271] width 902 height 602
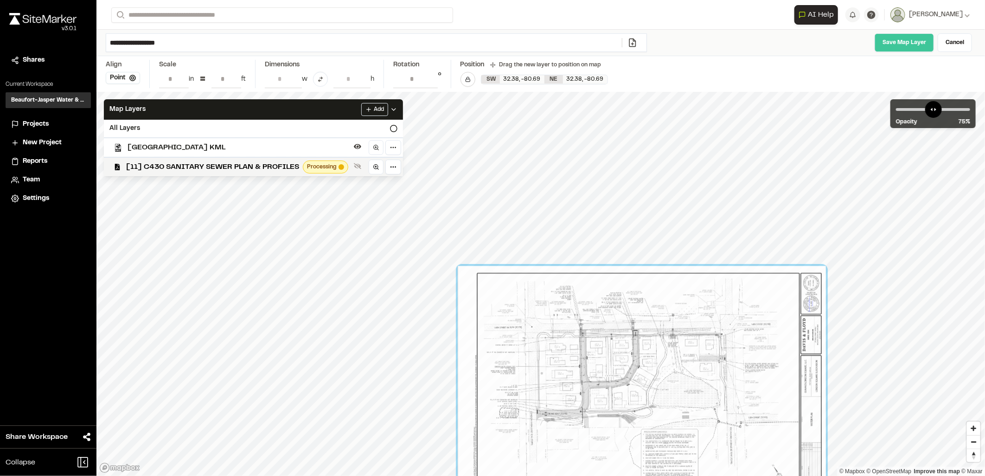
click at [903, 36] on link "Save Map Layer" at bounding box center [904, 42] width 59 height 19
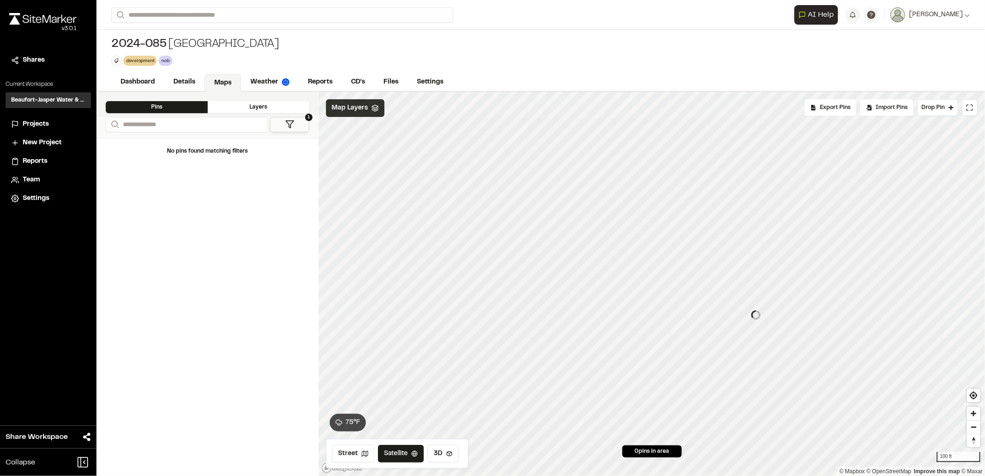
click at [357, 112] on span "Map Layers" at bounding box center [350, 108] width 36 height 10
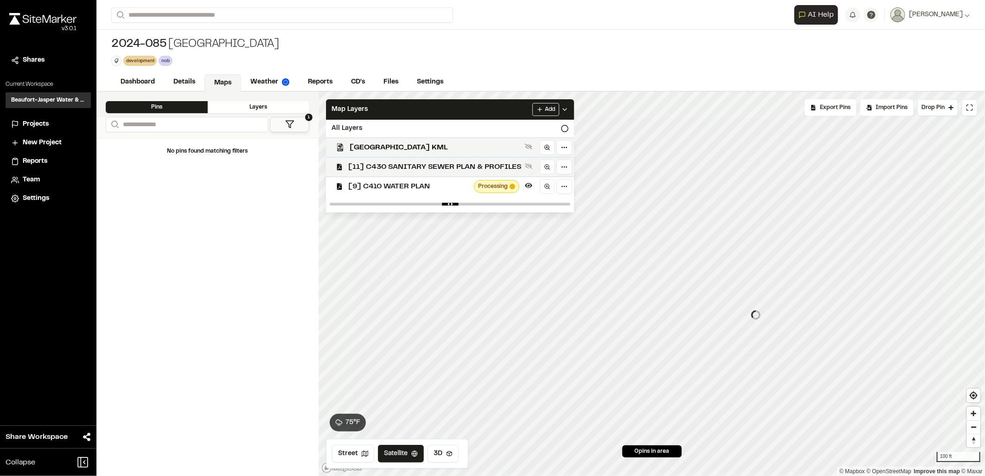
click at [404, 171] on span "[11] C430 SANITARY SEWER PLAN & PROFILES" at bounding box center [434, 166] width 173 height 11
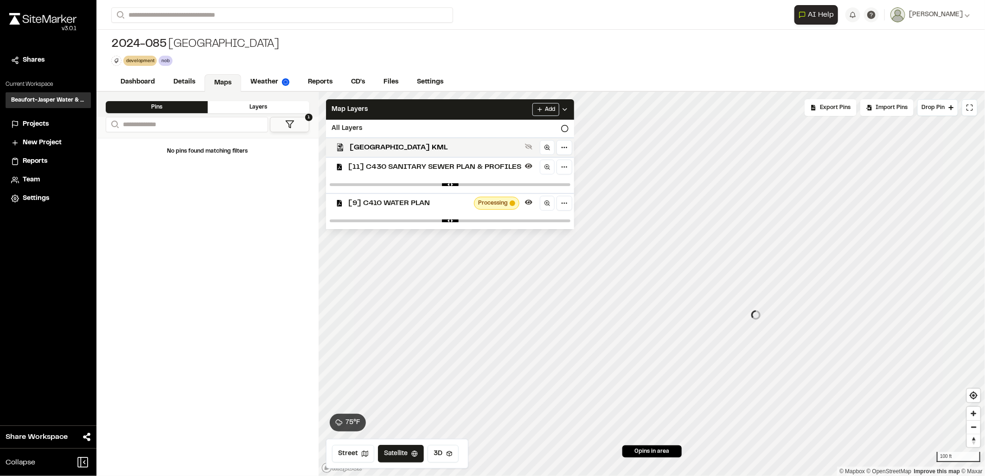
click at [400, 204] on span "[9] C410 WATER PLAN" at bounding box center [409, 203] width 122 height 11
click at [404, 168] on span "[11] C430 SANITARY SEWER PLAN & PROFILES" at bounding box center [434, 166] width 173 height 11
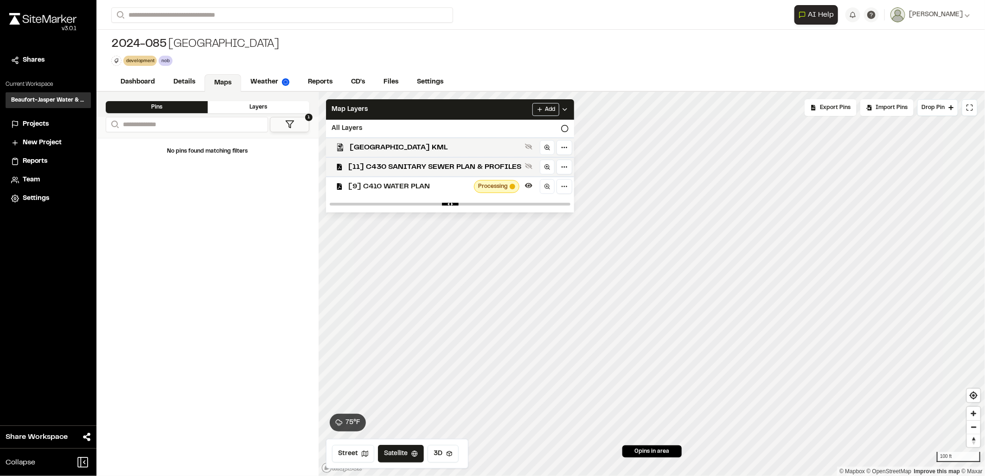
click at [404, 168] on span "[11] C430 SANITARY SEWER PLAN & PROFILES" at bounding box center [434, 166] width 173 height 11
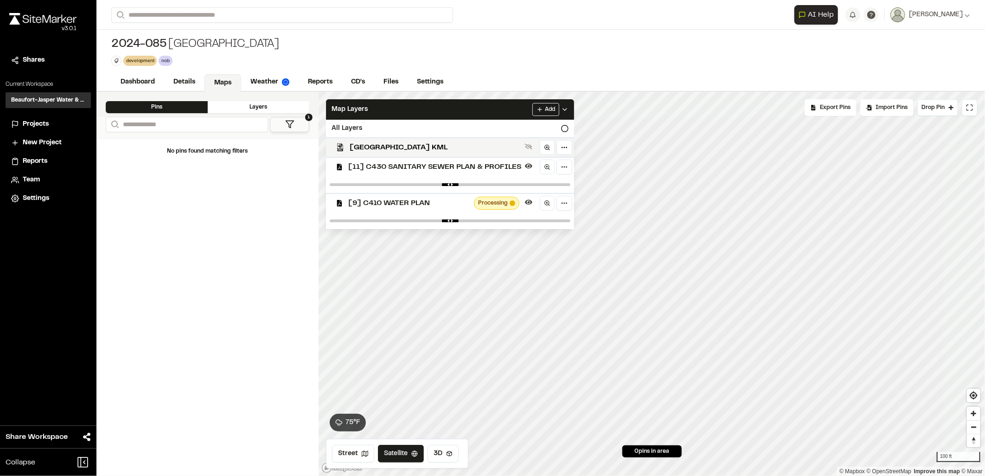
click at [414, 199] on span "[9] C410 WATER PLAN" at bounding box center [409, 203] width 122 height 11
click at [416, 174] on PROFILES"] "[11] C430 SANITARY SEWER PLAN & PROFILES" at bounding box center [447, 166] width 256 height 19
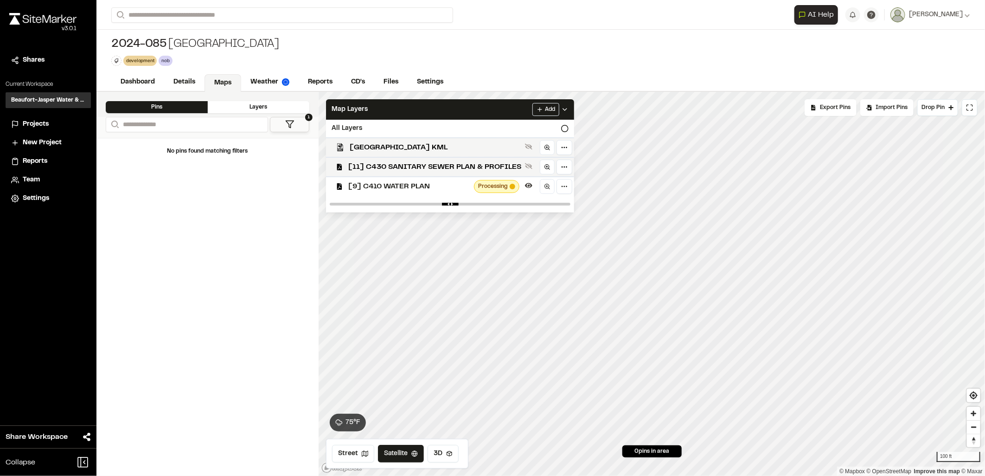
click at [413, 189] on span "[9] C410 WATER PLAN" at bounding box center [409, 186] width 122 height 11
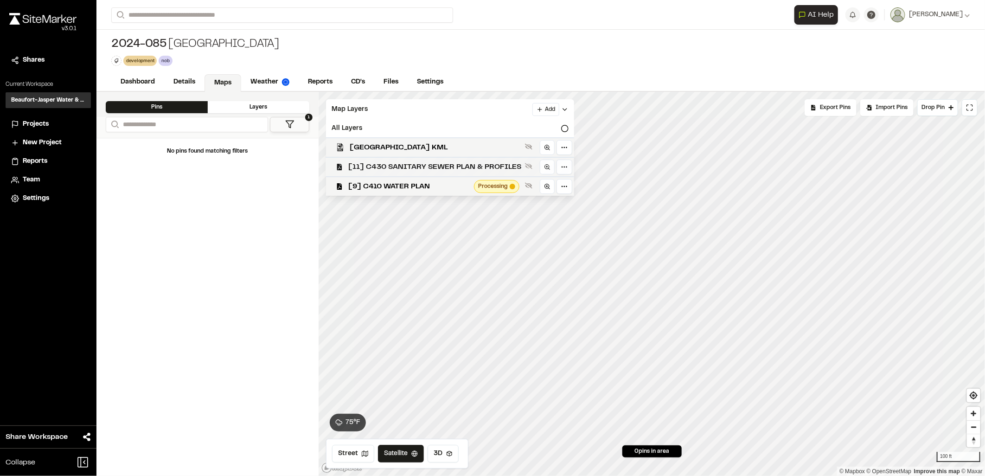
click at [411, 167] on span "[11] C430 SANITARY SEWER PLAN & PROFILES" at bounding box center [434, 166] width 173 height 11
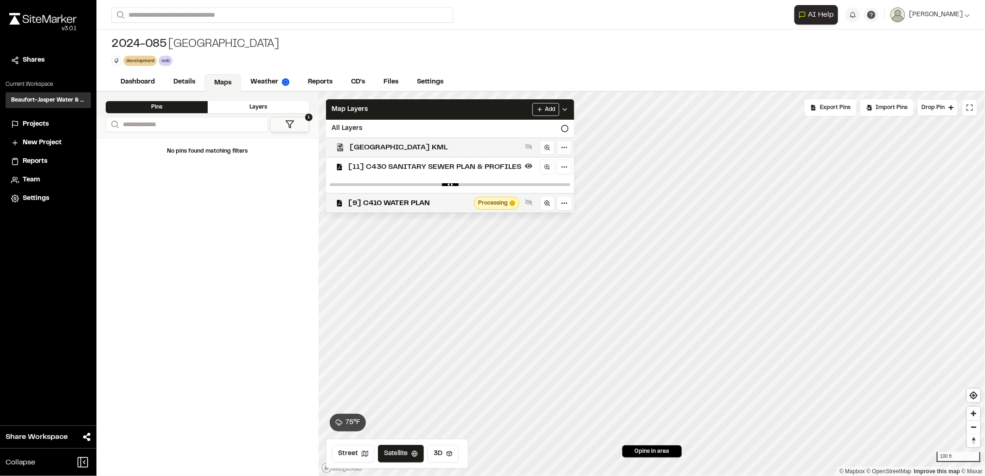
click at [413, 148] on span "[GEOGRAPHIC_DATA] KML" at bounding box center [436, 147] width 172 height 11
click at [429, 148] on span "[GEOGRAPHIC_DATA] KML" at bounding box center [436, 147] width 172 height 11
click at [404, 201] on span "[9] C410 WATER PLAN" at bounding box center [409, 203] width 122 height 11
click at [410, 147] on span "[GEOGRAPHIC_DATA] KML" at bounding box center [436, 147] width 172 height 11
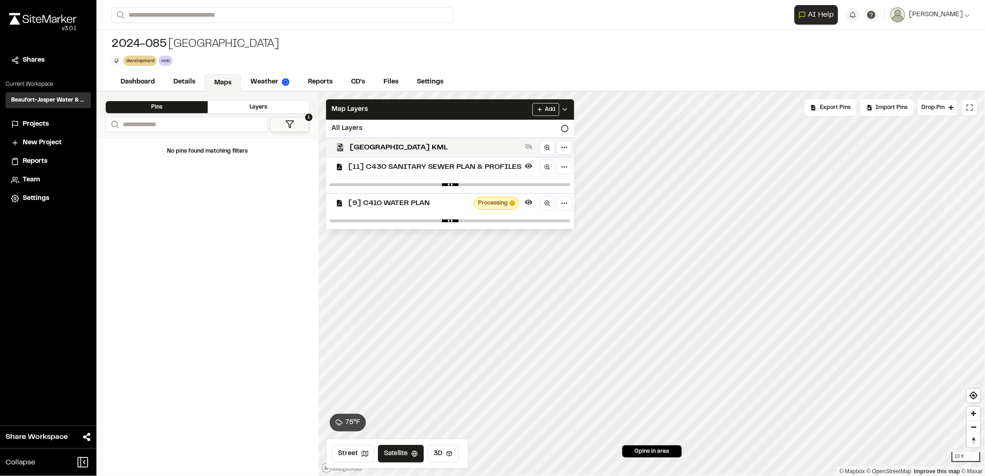
click at [410, 147] on span "[GEOGRAPHIC_DATA] KML" at bounding box center [436, 147] width 172 height 11
click at [408, 165] on span "[11] C430 SANITARY SEWER PLAN & PROFILES" at bounding box center [434, 166] width 173 height 11
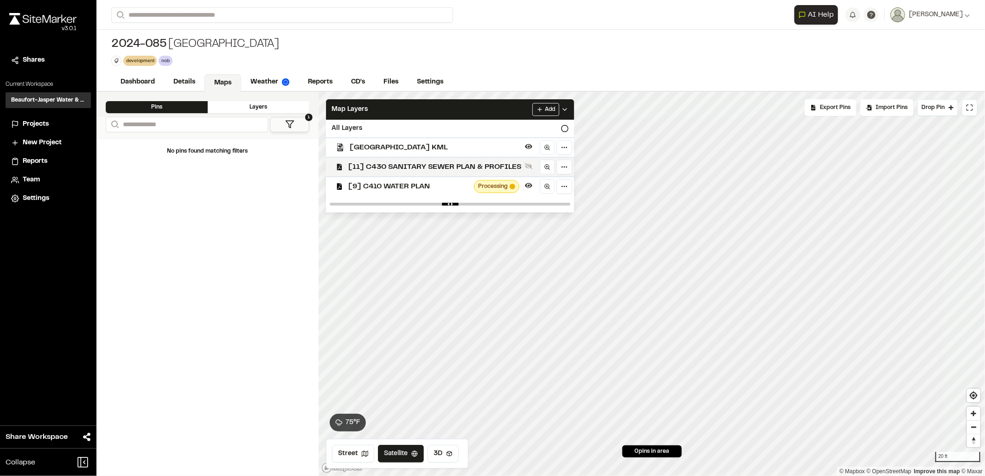
click at [427, 170] on span "[11] C430 SANITARY SEWER PLAN & PROFILES" at bounding box center [434, 166] width 173 height 11
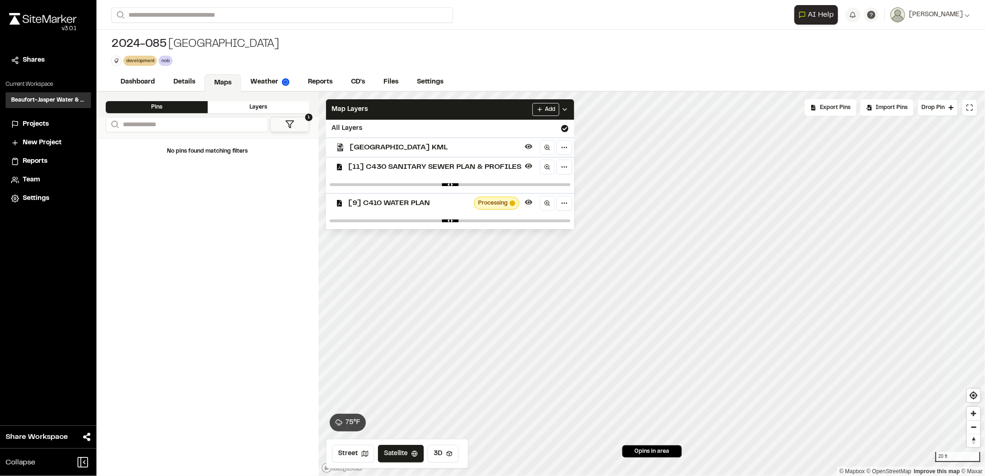
click at [427, 170] on span "[11] C430 SANITARY SEWER PLAN & PROFILES" at bounding box center [434, 166] width 173 height 11
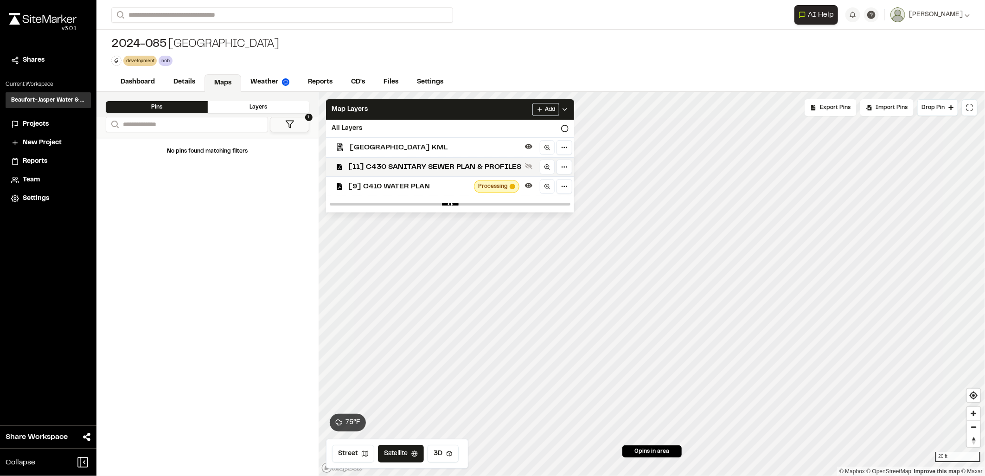
click at [427, 170] on span "[11] C430 SANITARY SEWER PLAN & PROFILES" at bounding box center [434, 166] width 173 height 11
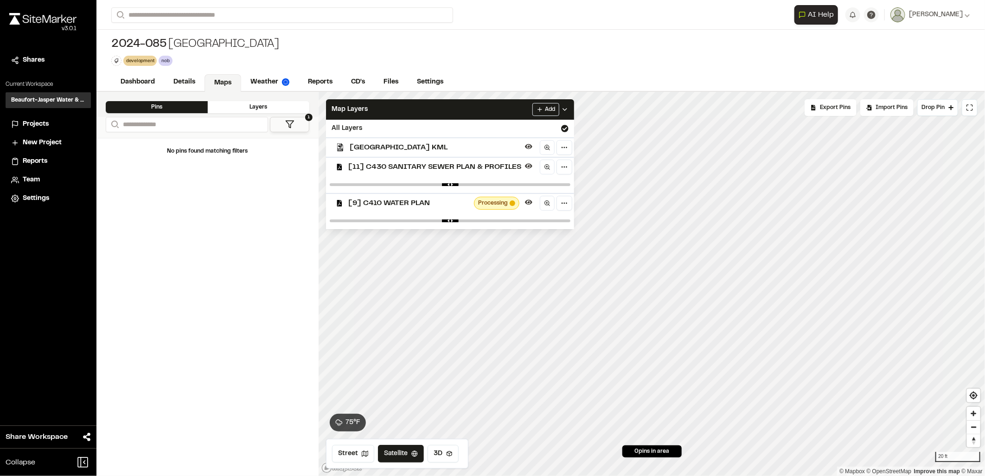
click at [420, 208] on PLAN"] "[9] C410 WATER PLAN Processing" at bounding box center [447, 202] width 256 height 19
click at [419, 206] on span "[9] C410 WATER PLAN" at bounding box center [409, 203] width 122 height 11
click at [591, 475] on html "Close sidebar v 3.0.1 Shares Current Workspace Beaufort-Jasper Water & Sewer Au…" at bounding box center [492, 238] width 985 height 476
click at [485, 202] on div "Click to Drop Pin 0 pins in area Export Pins Available Datums Datums Apply Conv…" at bounding box center [652, 284] width 666 height 384
drag, startPoint x: 741, startPoint y: 65, endPoint x: 688, endPoint y: 65, distance: 52.9
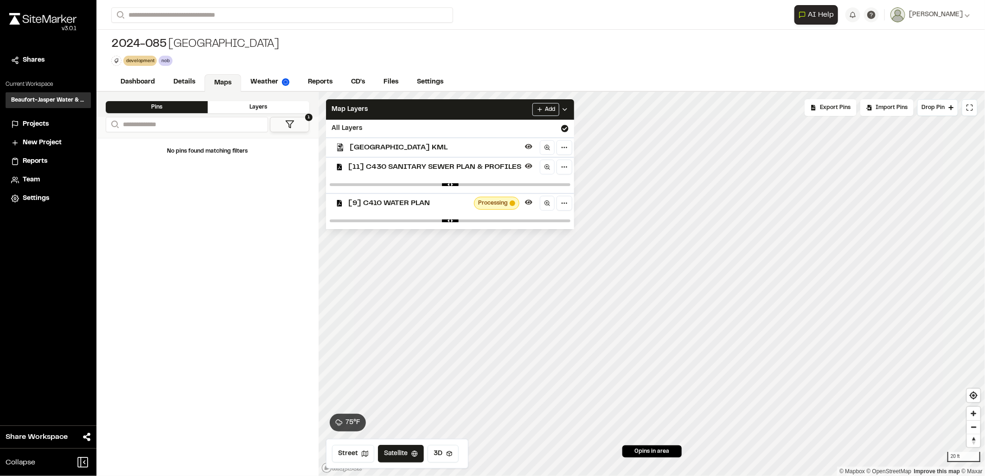
click at [741, 65] on div "2024-085 [GEOGRAPHIC_DATA] Subdivision development Delete Rename Edit Color Del…" at bounding box center [540, 52] width 889 height 44
click at [130, 84] on link "Dashboard" at bounding box center [138, 83] width 54 height 18
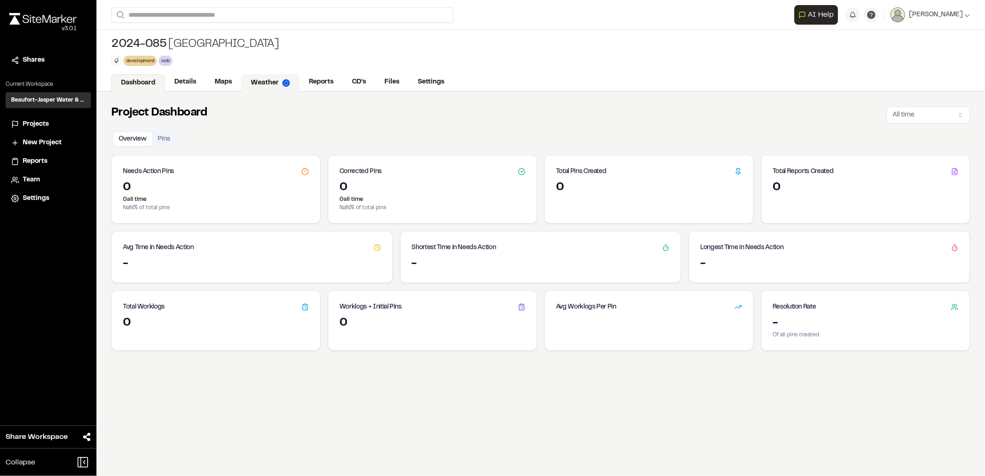
click at [258, 79] on link "Weather" at bounding box center [270, 83] width 58 height 18
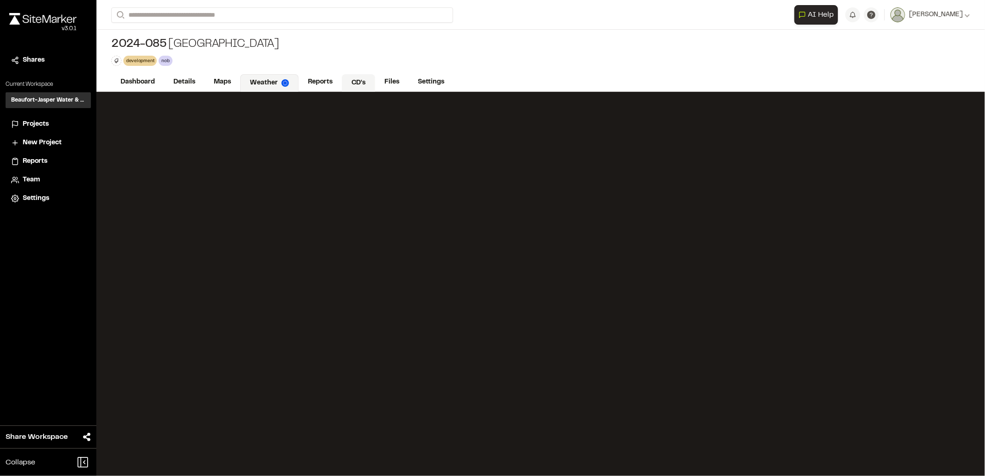
click at [356, 83] on link "CD's" at bounding box center [358, 83] width 33 height 18
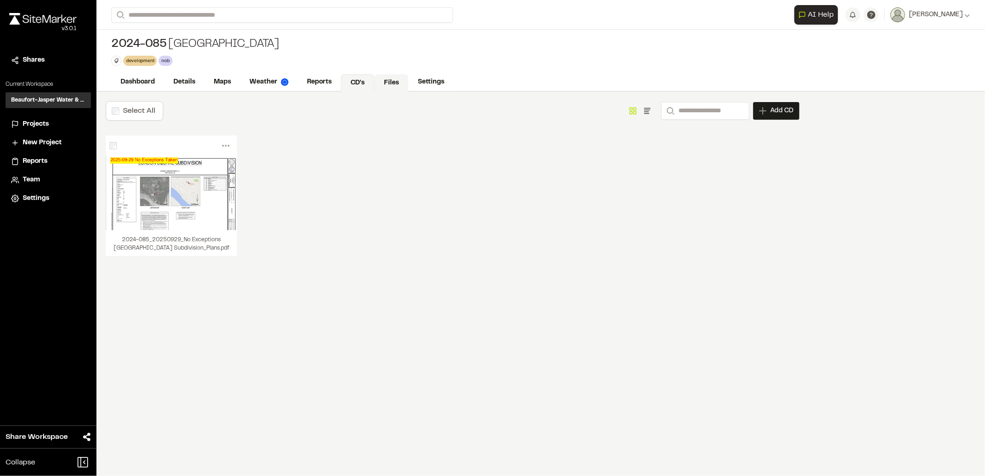
click at [388, 86] on link "Files" at bounding box center [391, 83] width 34 height 18
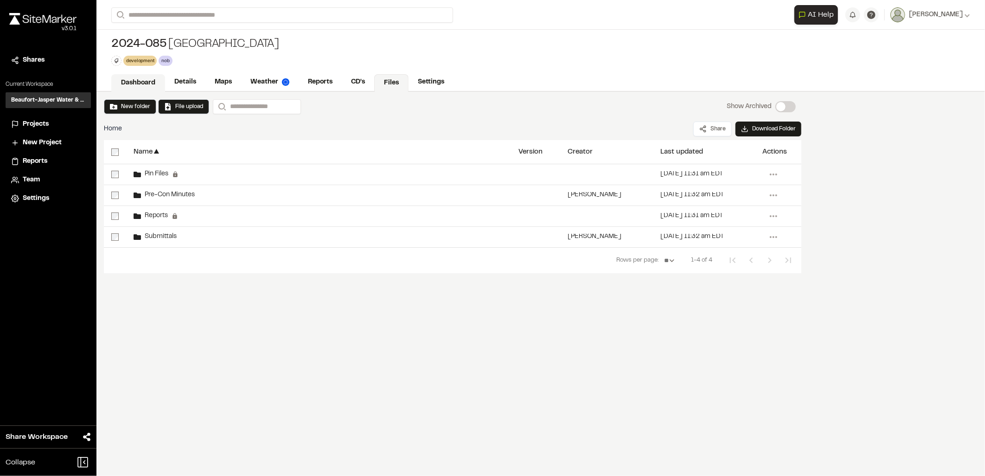
click at [153, 83] on link "Dashboard" at bounding box center [138, 83] width 54 height 18
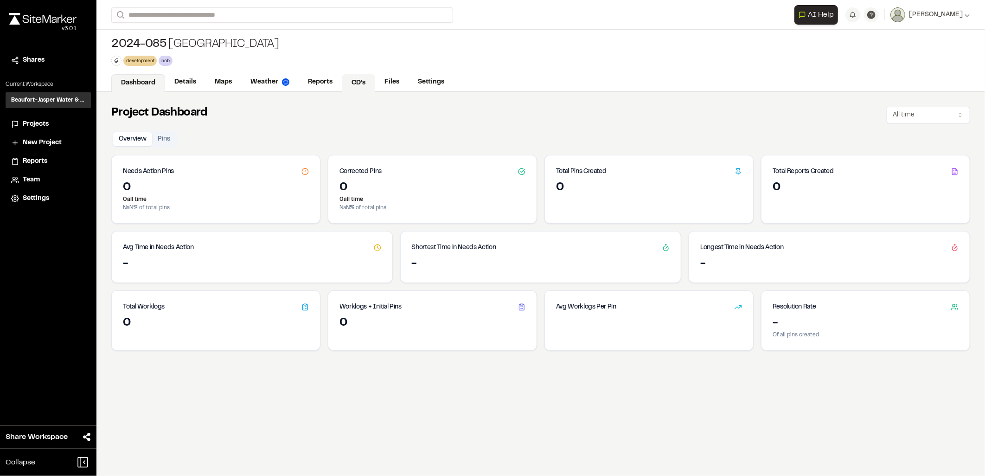
click at [356, 76] on link "CD's" at bounding box center [358, 83] width 33 height 18
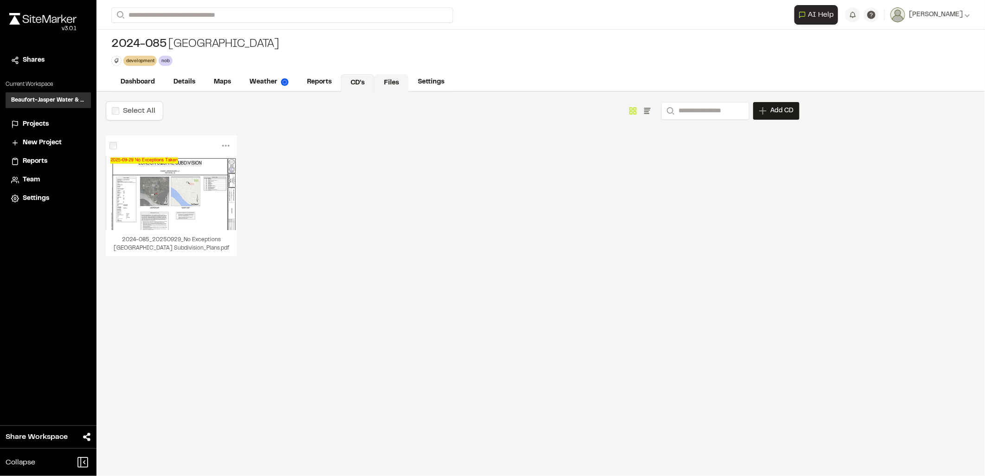
click at [384, 74] on link "Files" at bounding box center [391, 83] width 34 height 18
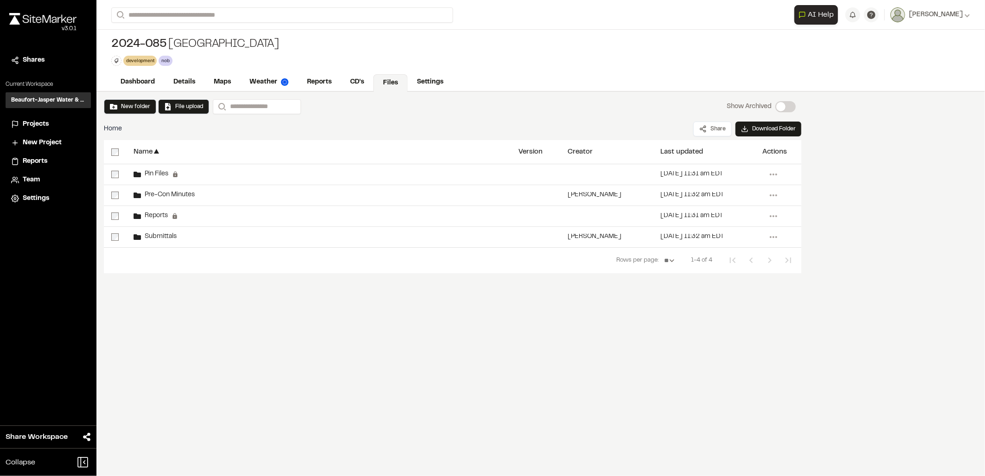
click at [384, 76] on link "Files" at bounding box center [390, 83] width 34 height 18
click at [253, 274] on div "Name ▲ Version Creator ▲ Last updated ▲ Actions Pin Files Permanent folders are…" at bounding box center [453, 209] width 698 height 139
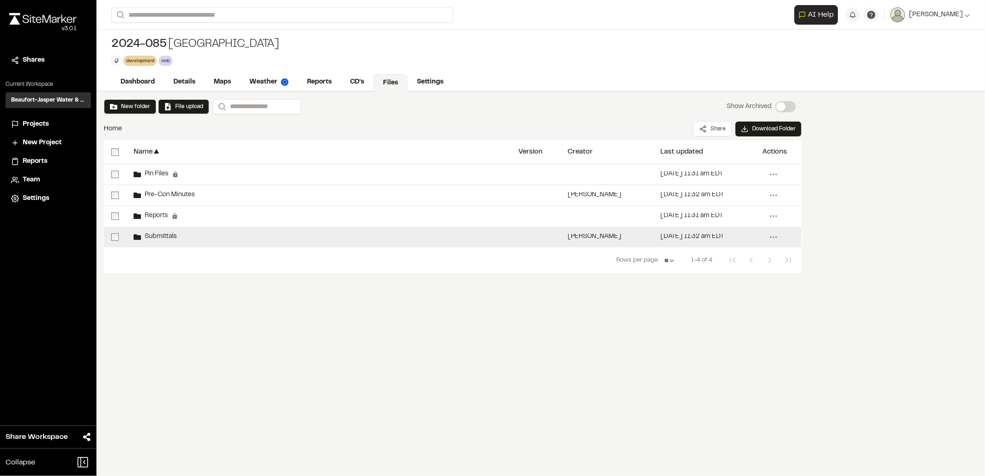
click at [180, 234] on div "Submittals" at bounding box center [318, 237] width 385 height 20
click at [211, 241] on div "Submittals" at bounding box center [318, 237] width 385 height 20
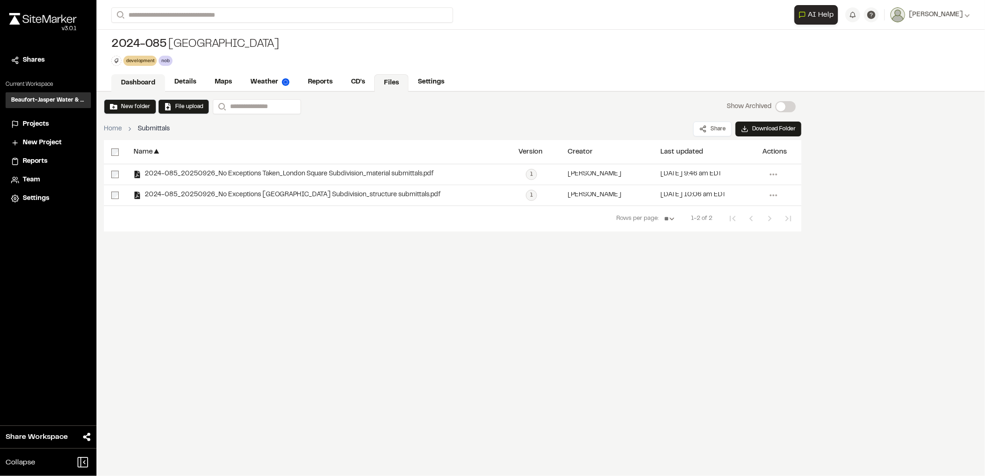
click at [147, 82] on link "Dashboard" at bounding box center [138, 83] width 54 height 18
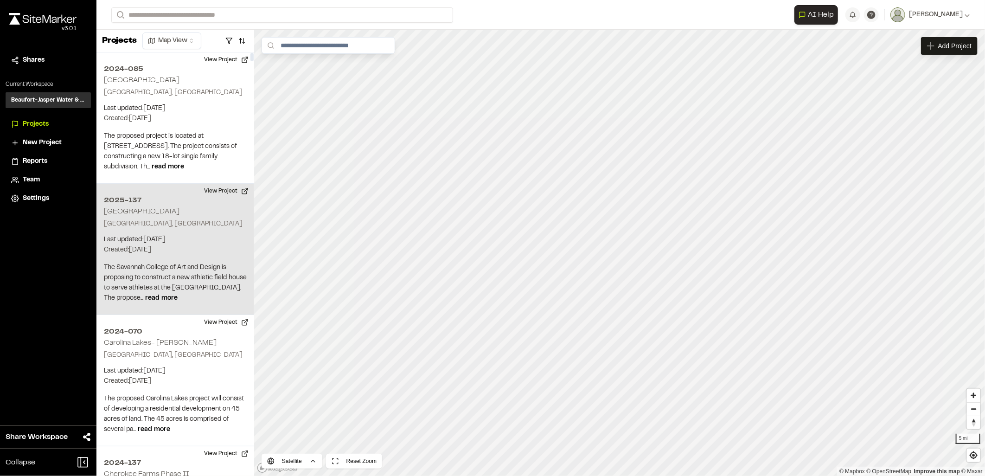
click at [110, 230] on div "2025-137 [GEOGRAPHIC_DATA] [GEOGRAPHIC_DATA], [GEOGRAPHIC_DATA] Last updated: […" at bounding box center [175, 249] width 158 height 131
click at [311, 52] on div "Map Layers" at bounding box center [312, 46] width 57 height 18
click at [321, 70] on div "All Layers" at bounding box center [326, 67] width 85 height 18
click at [331, 45] on html "Close sidebar v 3.0.1 Shares Current Workspace Beaufort-Jasper Water & Sewer Au…" at bounding box center [492, 238] width 985 height 476
click at [319, 68] on link "Add Layer" at bounding box center [317, 66] width 70 height 16
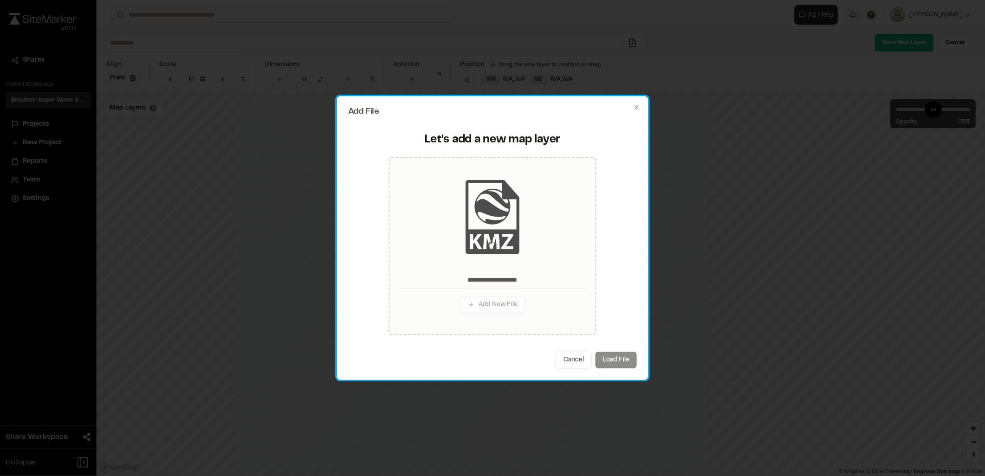
click at [610, 353] on div "Cancel Load File" at bounding box center [492, 360] width 288 height 17
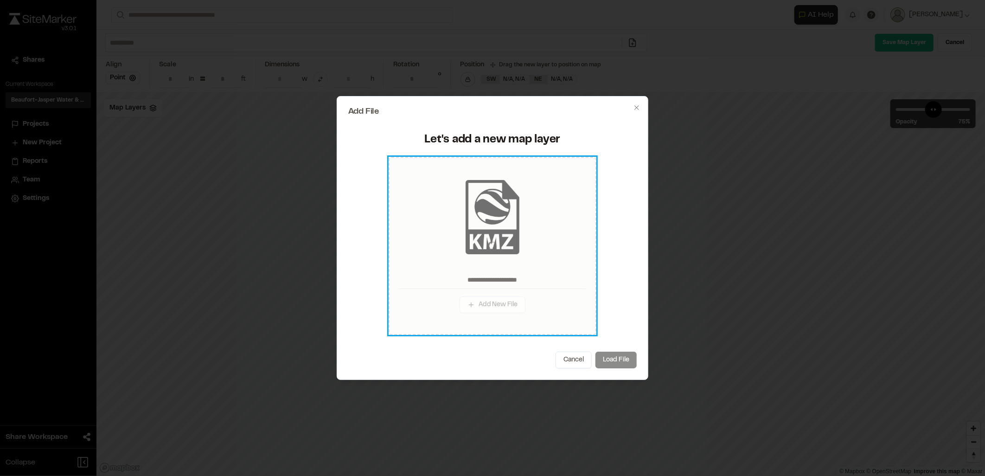
click at [531, 224] on div at bounding box center [492, 246] width 202 height 173
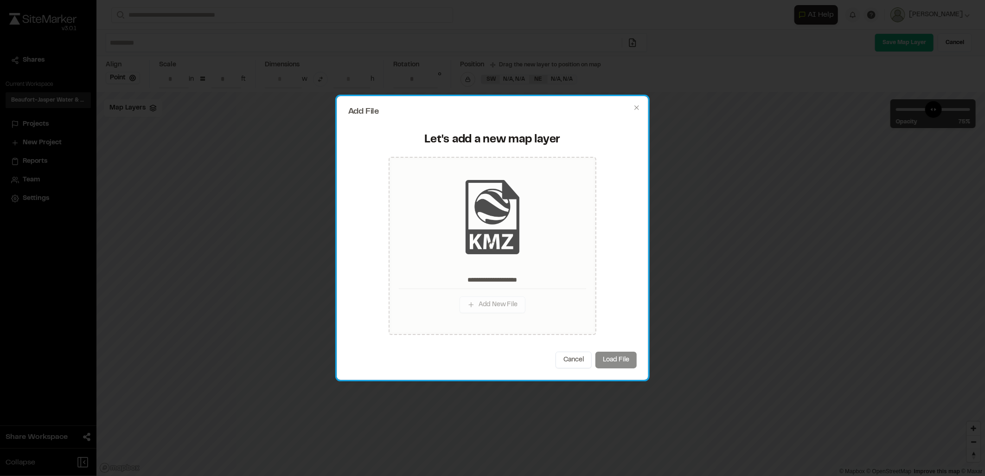
click at [618, 354] on div "Cancel Load File" at bounding box center [492, 360] width 288 height 17
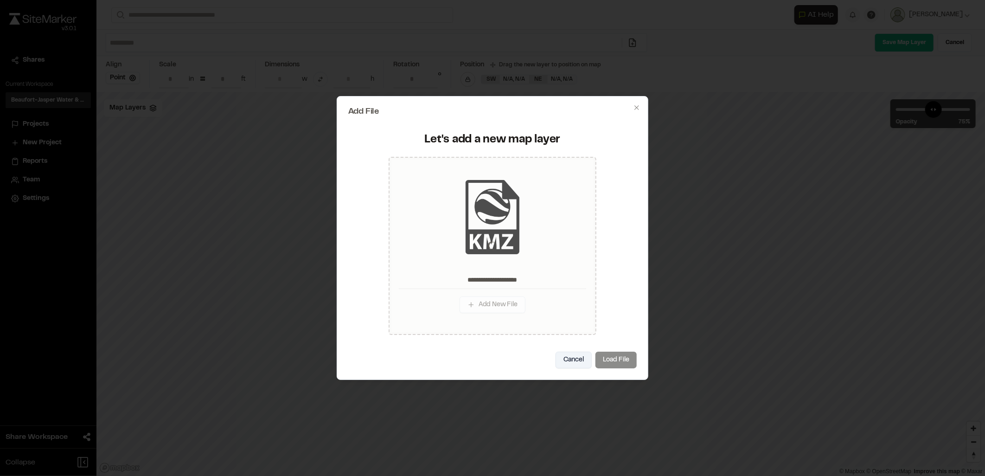
click at [562, 360] on button "Cancel" at bounding box center [574, 360] width 36 height 17
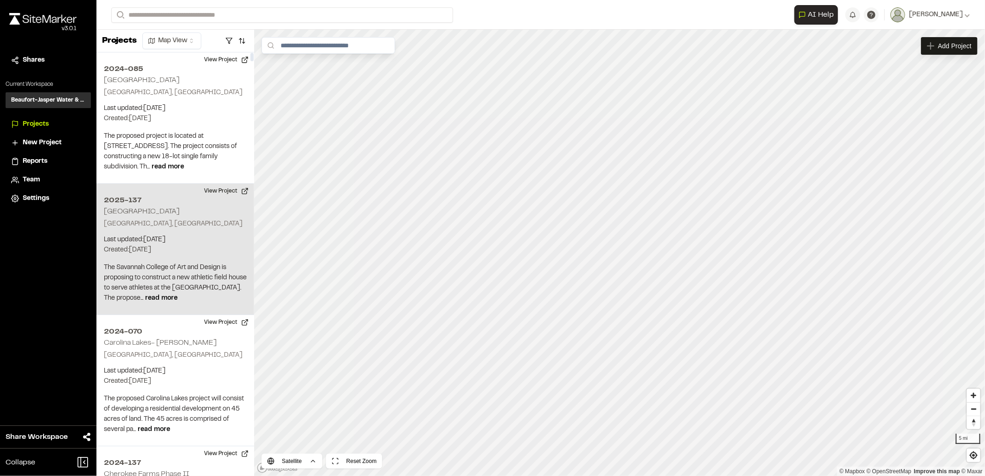
click at [156, 235] on p "Last updated: Sep 29, 2025" at bounding box center [175, 240] width 143 height 10
click at [307, 48] on span "Map Layers" at bounding box center [306, 46] width 35 height 10
click at [340, 47] on html "Close sidebar v 3.0.1 Shares Current Workspace Beaufort-Jasper Water & Sewer Au…" at bounding box center [492, 238] width 985 height 476
click at [314, 68] on link "Add Layer" at bounding box center [317, 66] width 70 height 16
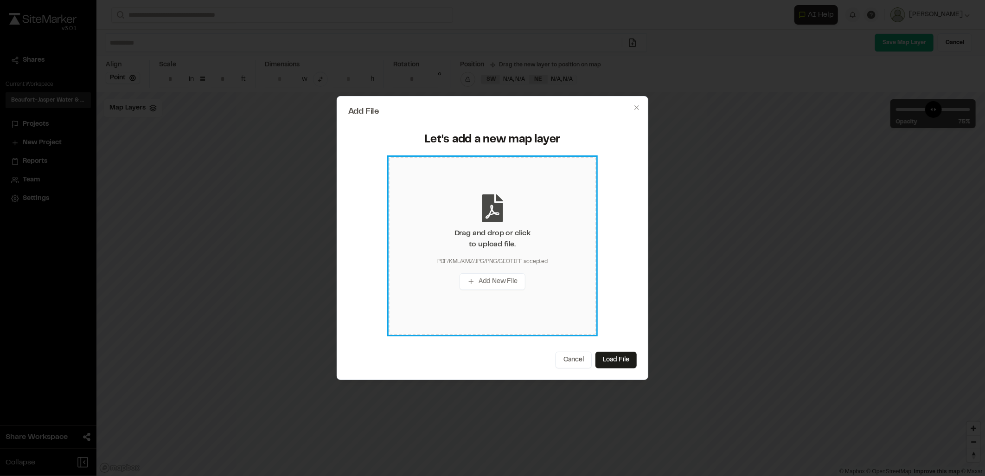
click at [554, 168] on div "Drag and drop or click to upload file. PDF/KML/KMZ/JPG/PNG/GEOTIFF accepted Add…" at bounding box center [493, 246] width 208 height 178
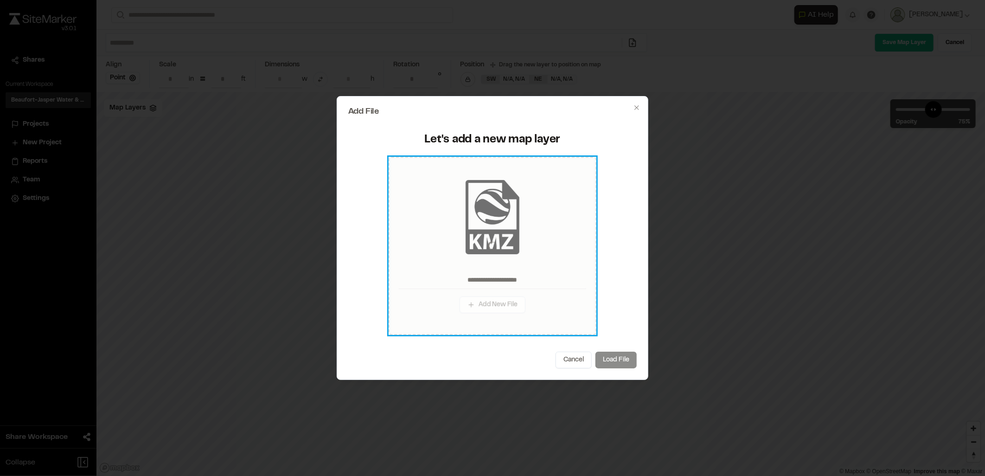
click at [471, 206] on div at bounding box center [492, 246] width 202 height 173
